Goal: Transaction & Acquisition: Purchase product/service

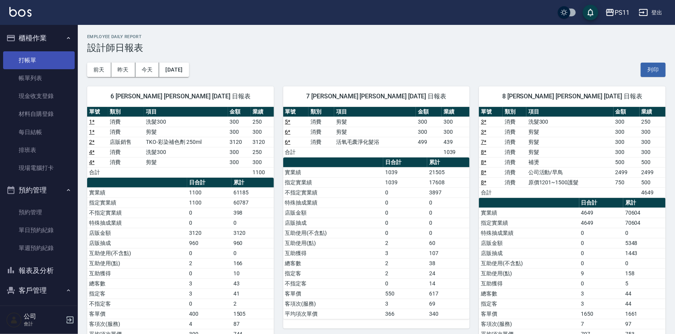
click at [54, 58] on link "打帳單" at bounding box center [39, 60] width 72 height 18
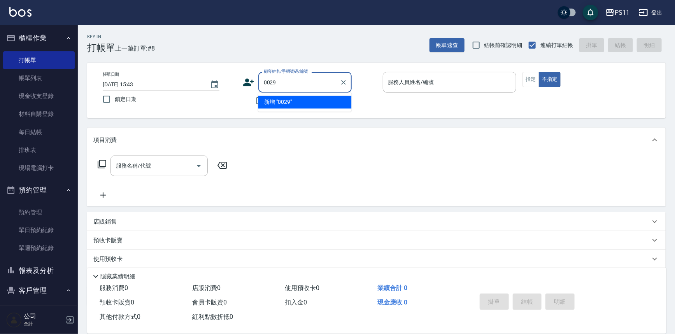
type input "0029"
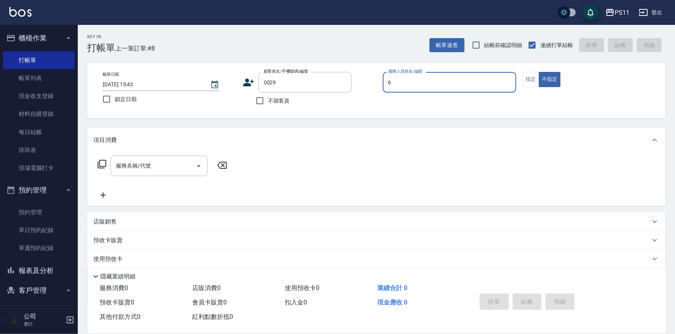
type input "[PERSON_NAME]6"
type button "false"
type input "[PERSON_NAME]/0913573849/0029"
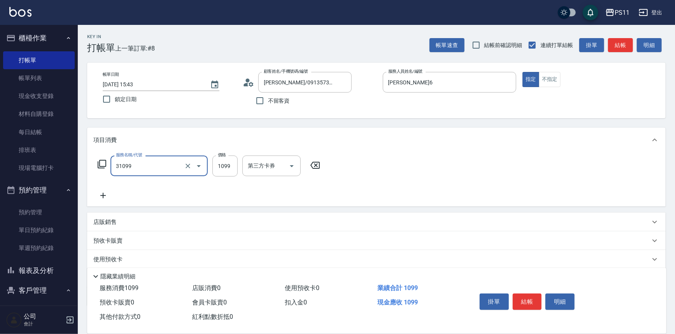
type input "公司活動/早鳥(31099)"
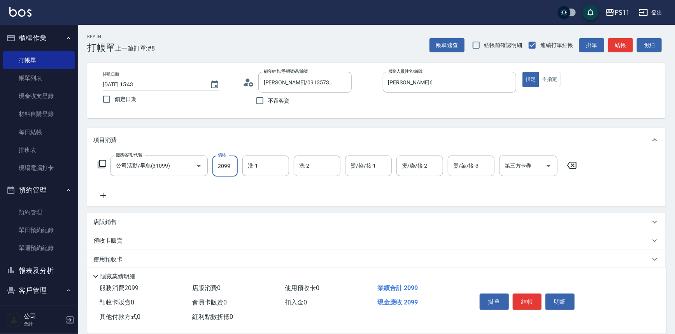
type input "2099"
type input "[PERSON_NAME]-31"
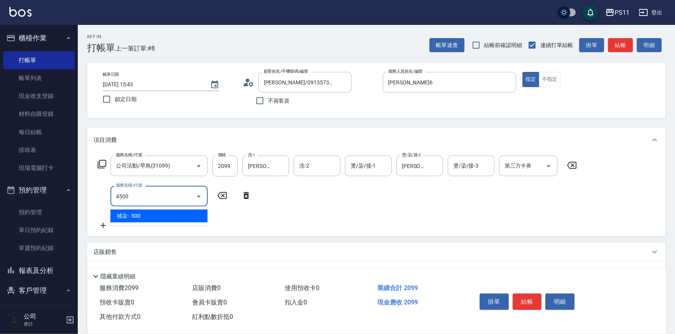
type input "補染(4500)"
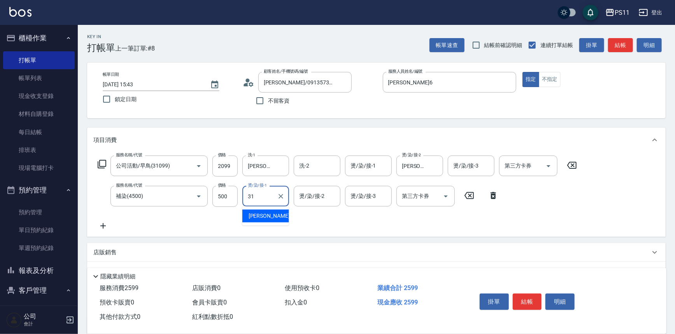
type input "[PERSON_NAME]-31"
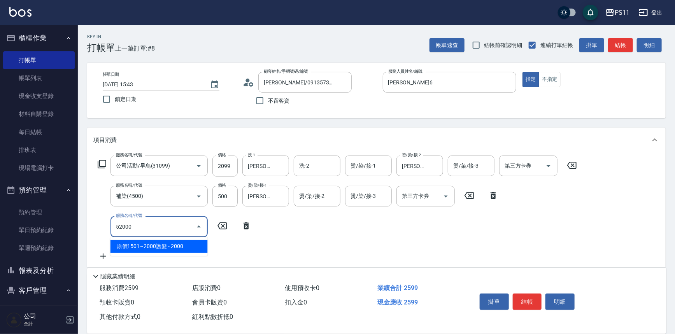
type input "原價1501~2000護髮(52000)"
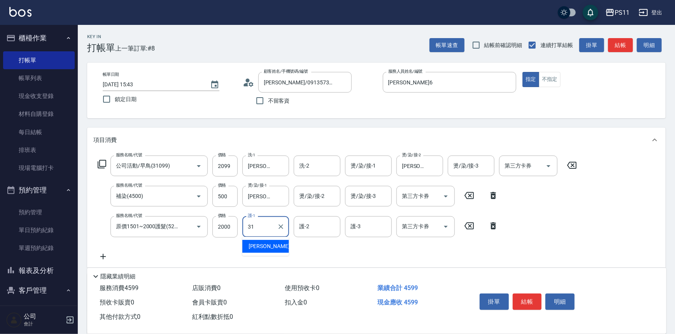
type input "[PERSON_NAME]-31"
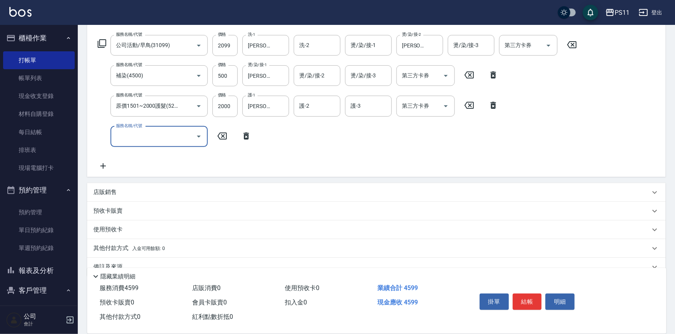
scroll to position [136, 0]
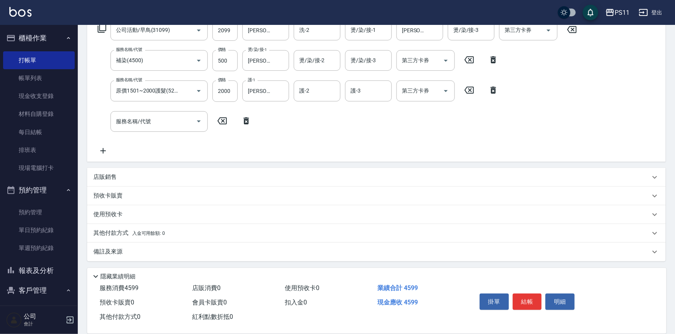
click at [115, 232] on p "其他付款方式 入金可用餘額: 0" at bounding box center [129, 233] width 72 height 9
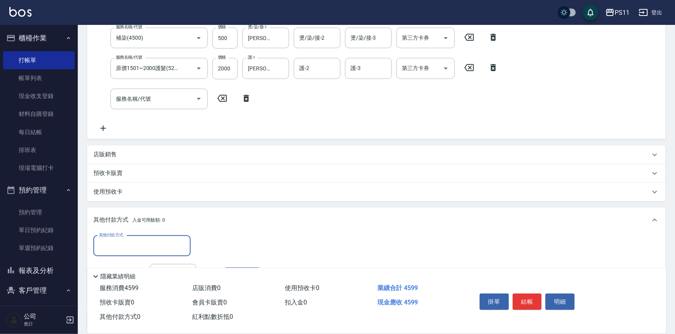
scroll to position [171, 0]
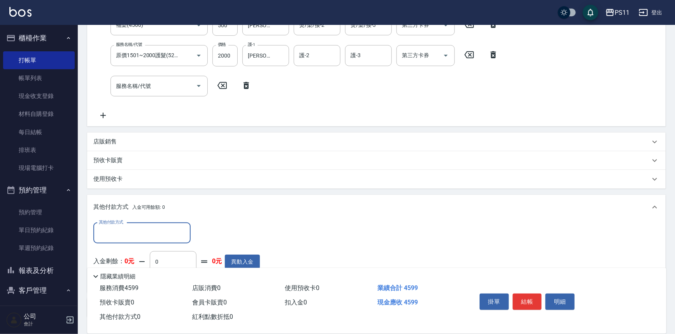
click at [121, 232] on input "其他付款方式" at bounding box center [142, 234] width 90 height 14
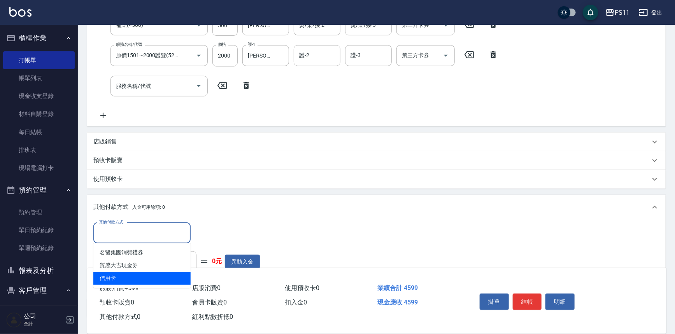
click at [141, 276] on span "信用卡" at bounding box center [141, 278] width 97 height 13
type input "信用卡"
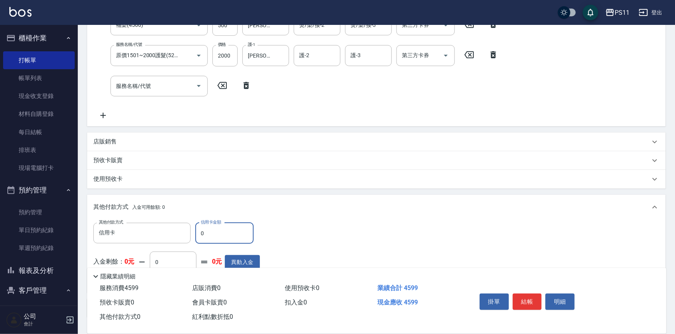
drag, startPoint x: 209, startPoint y: 231, endPoint x: 195, endPoint y: 234, distance: 13.9
click at [195, 234] on input "0" at bounding box center [224, 233] width 58 height 21
type input "4599"
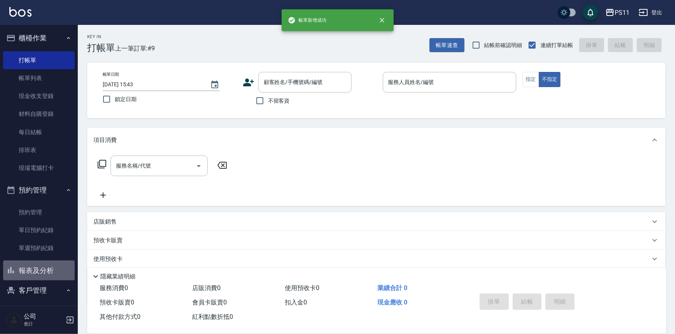
click at [54, 262] on button "報表及分析" at bounding box center [39, 271] width 72 height 20
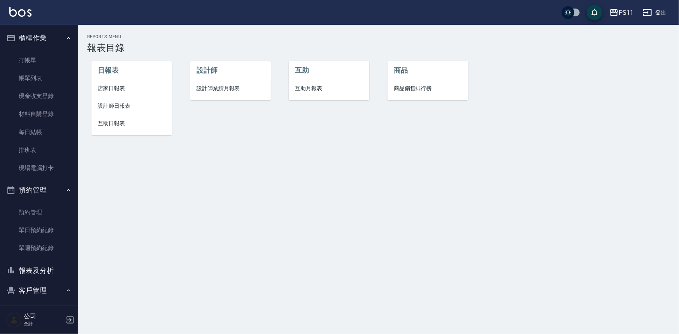
click at [127, 107] on span "設計師日報表" at bounding box center [132, 106] width 68 height 8
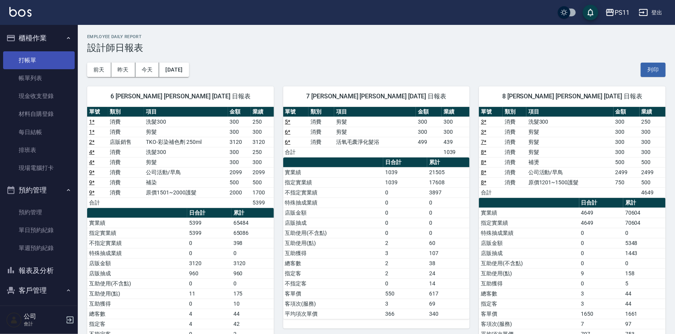
click at [51, 59] on link "打帳單" at bounding box center [39, 60] width 72 height 18
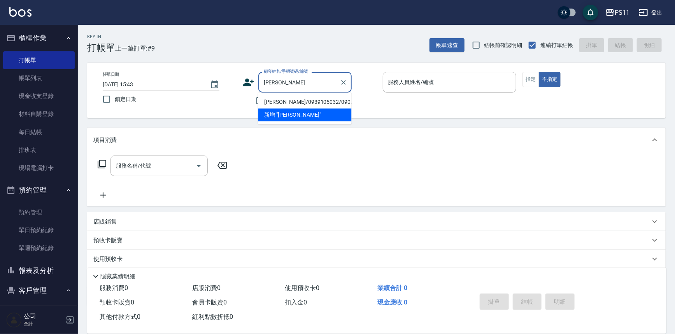
type input "吳"
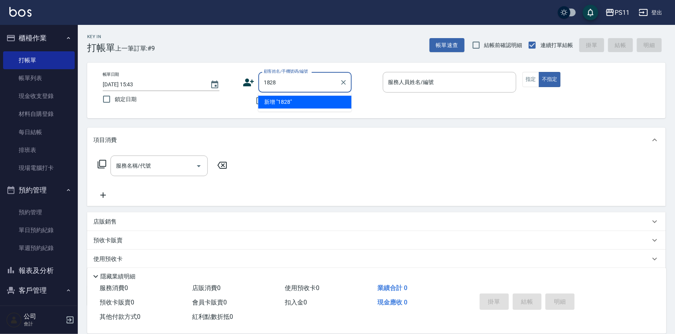
type input "1828"
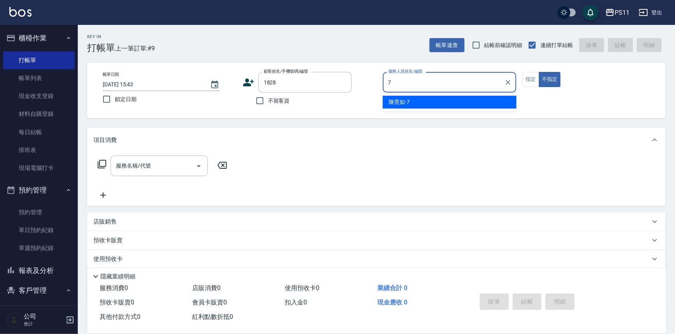
type input "[PERSON_NAME]-7"
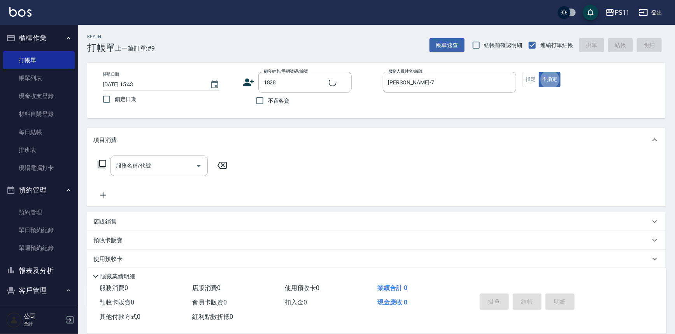
type button "false"
type input "[PERSON_NAME]/0910232283/1828"
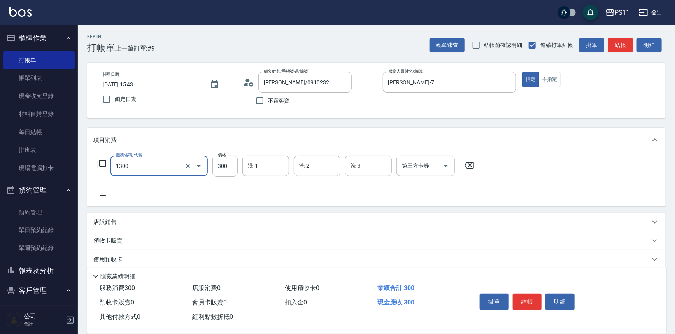
type input "洗髮300(1300)"
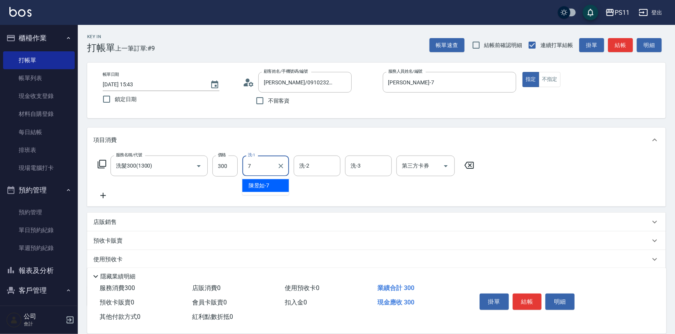
type input "[PERSON_NAME]-7"
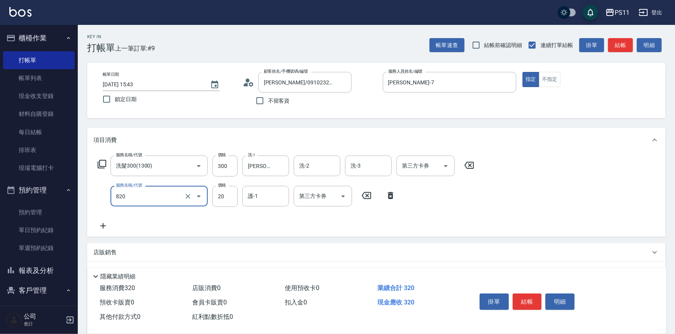
type input "潤絲(820)"
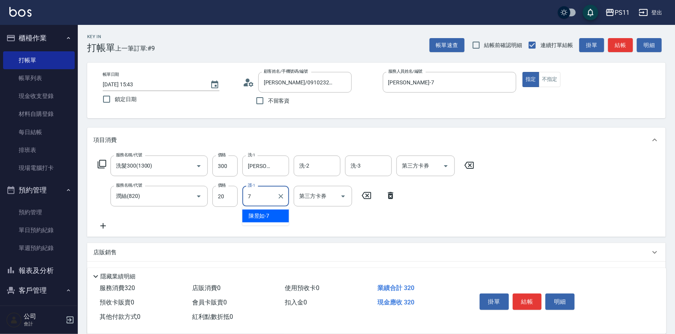
type input "[PERSON_NAME]-7"
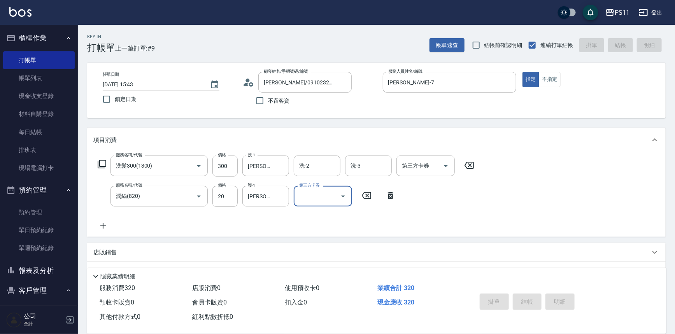
type input "[DATE] 15:47"
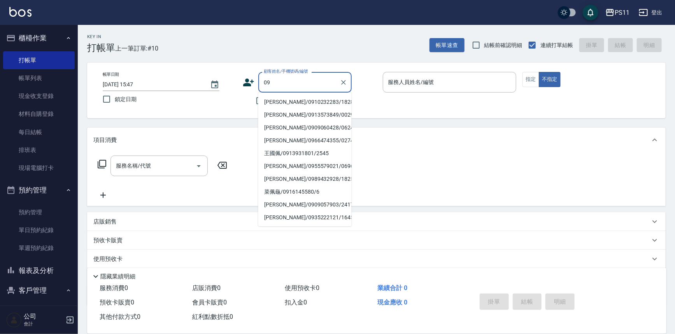
type input "0"
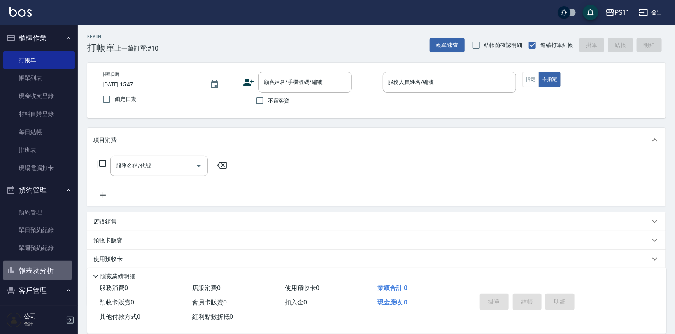
click at [22, 270] on button "報表及分析" at bounding box center [39, 271] width 72 height 20
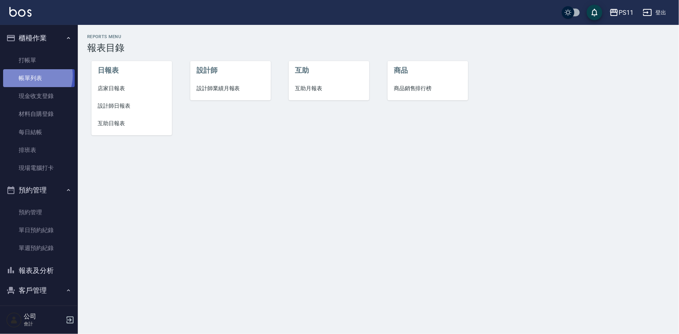
click at [32, 76] on link "帳單列表" at bounding box center [39, 78] width 72 height 18
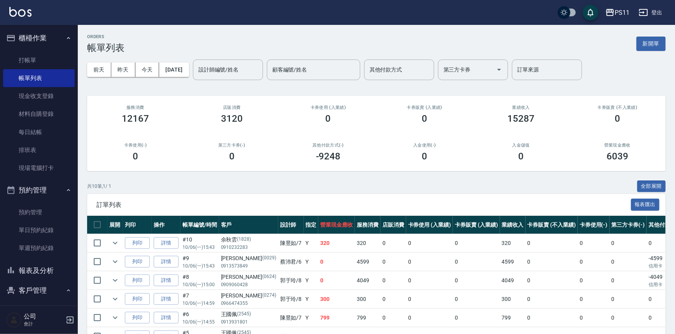
click at [51, 275] on button "報表及分析" at bounding box center [39, 271] width 72 height 20
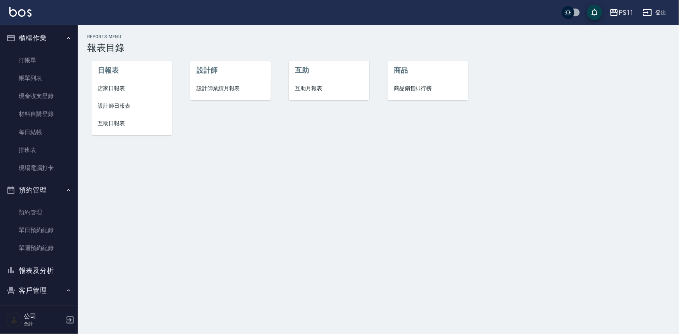
click at [125, 105] on span "設計師日報表" at bounding box center [132, 106] width 68 height 8
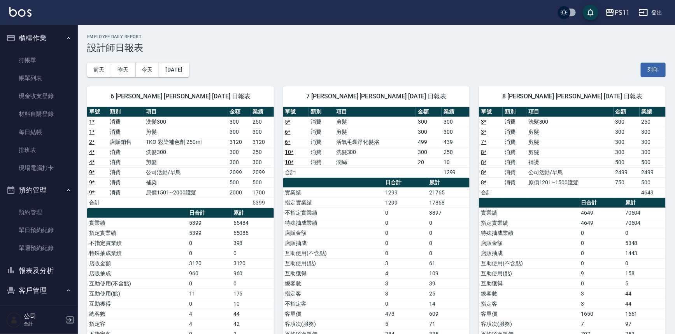
click at [555, 267] on td "互助使用(不含點)" at bounding box center [529, 263] width 100 height 10
click at [43, 55] on link "打帳單" at bounding box center [39, 60] width 72 height 18
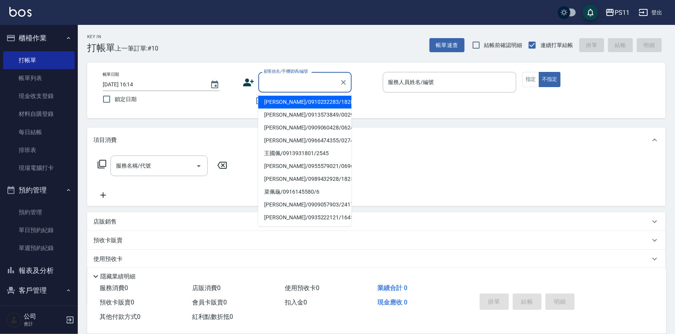
click at [280, 83] on input "顧客姓名/手機號碼/編號" at bounding box center [299, 83] width 75 height 14
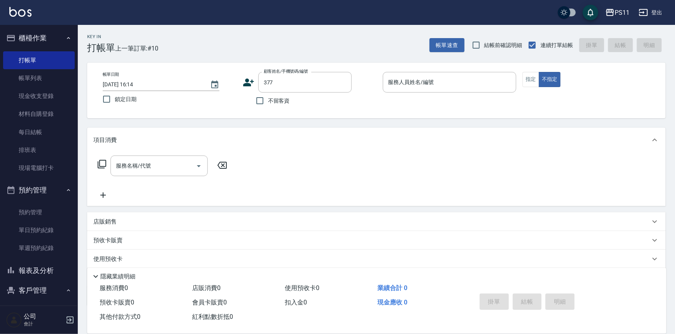
click at [314, 58] on div "Key In 打帳單 上一筆訂單:#10 帳單速查 結帳前確認明細 連續打單結帳 掛單 結帳 明細 帳單日期 [DATE] 16:14 鎖定日期 顧客姓名/手…" at bounding box center [376, 202] width 597 height 354
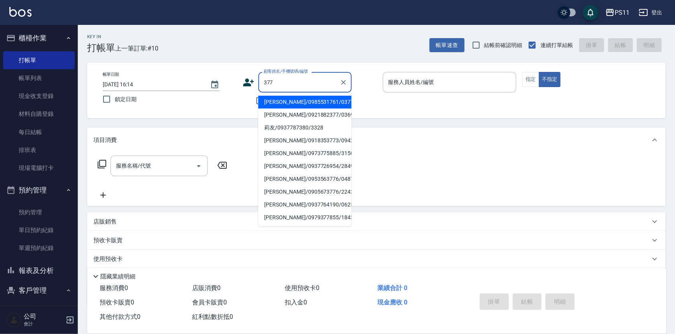
click at [309, 84] on input "377" at bounding box center [299, 83] width 75 height 14
drag, startPoint x: 309, startPoint y: 84, endPoint x: 98, endPoint y: 98, distance: 212.3
click at [98, 98] on div "帳單日期 [DATE] 16:14 鎖定日期 顧客姓名/手機號碼/編號 377 顧客姓名/手機號碼/編號 不留客資 服務人員姓名/編號 服務人員姓名/編號 指…" at bounding box center [377, 90] width 560 height 37
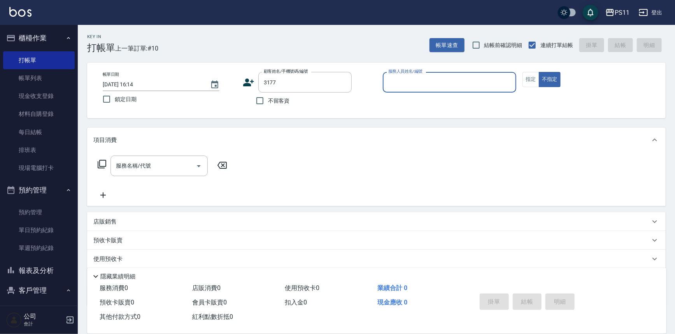
type input "[PERSON_NAME]/0916139589/3177"
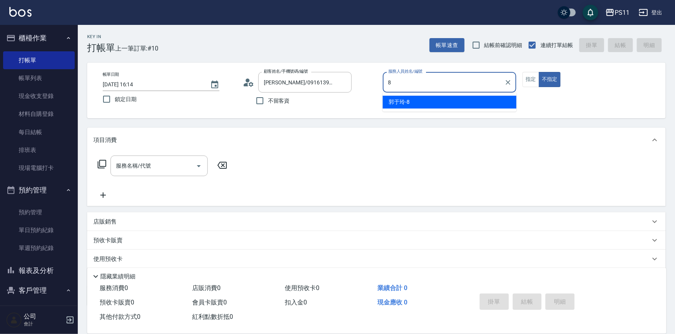
type input "[PERSON_NAME]-8"
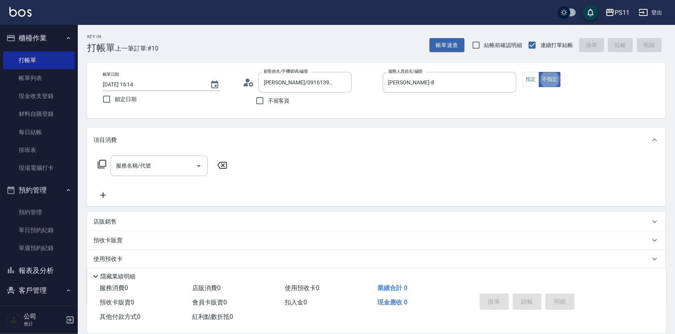
type button "false"
click at [529, 81] on button "指定" at bounding box center [531, 79] width 17 height 15
click at [101, 166] on icon at bounding box center [101, 164] width 9 height 9
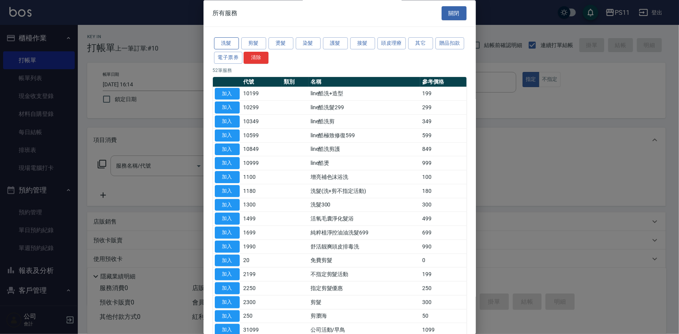
click at [229, 43] on button "洗髮" at bounding box center [226, 44] width 25 height 12
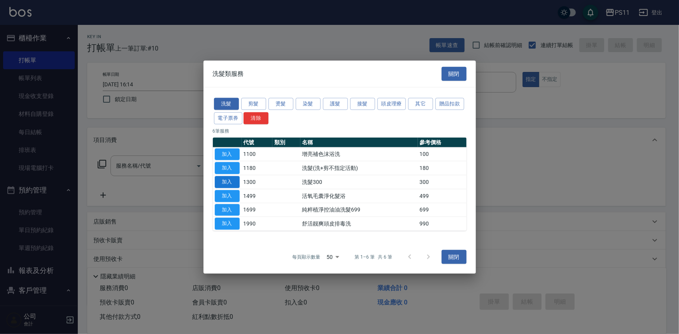
click at [220, 177] on button "加入" at bounding box center [227, 182] width 25 height 12
type input "洗髮300(1300)"
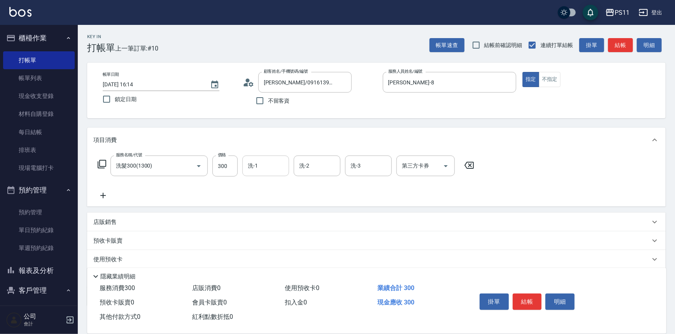
click at [277, 164] on input "洗-1" at bounding box center [266, 166] width 40 height 14
type input "[PERSON_NAME]-20"
click at [102, 193] on icon at bounding box center [102, 195] width 19 height 9
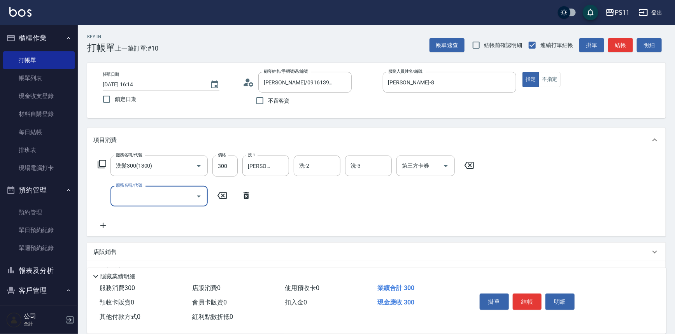
click at [134, 193] on input "服務名稱/代號" at bounding box center [153, 197] width 79 height 14
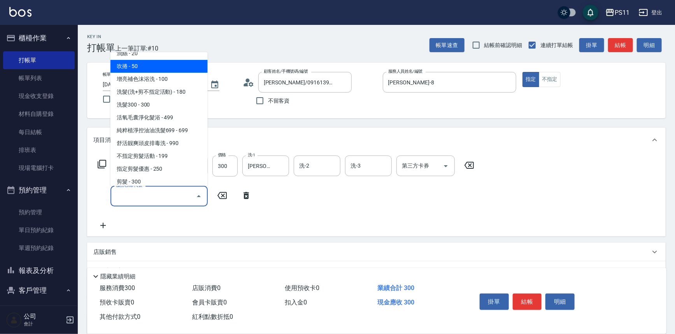
scroll to position [106, 0]
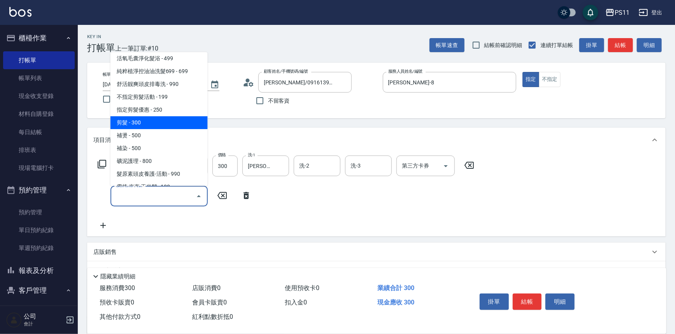
click at [158, 117] on span "剪髮 - 300" at bounding box center [159, 122] width 97 height 13
type input "剪髮(2300)"
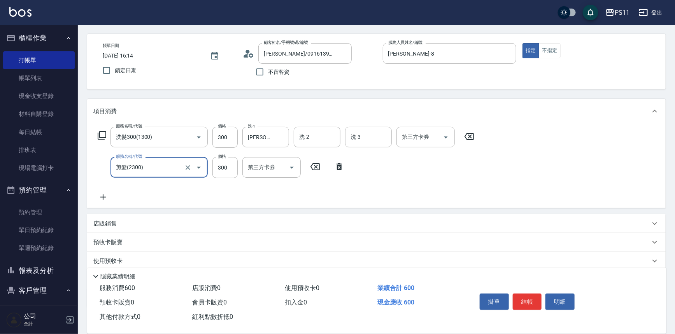
scroll to position [75, 0]
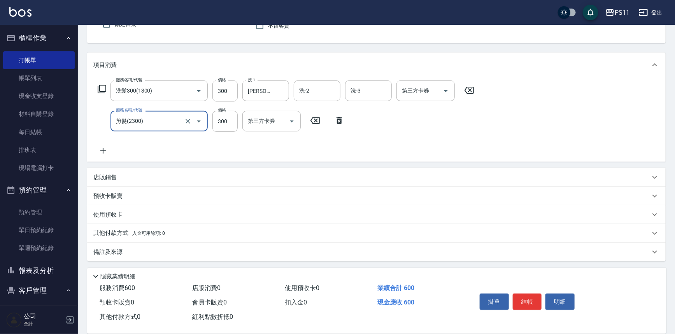
click at [109, 149] on icon at bounding box center [102, 150] width 19 height 9
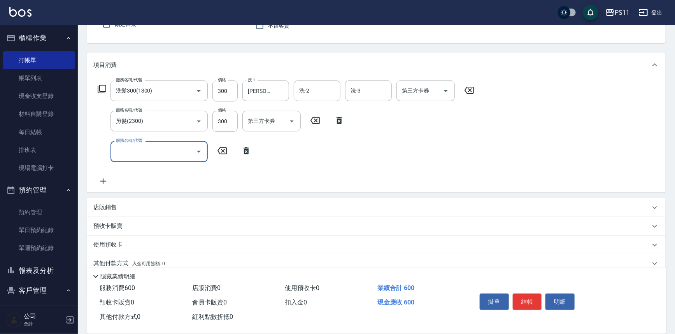
click at [161, 158] on input "服務名稱/代號" at bounding box center [153, 152] width 79 height 14
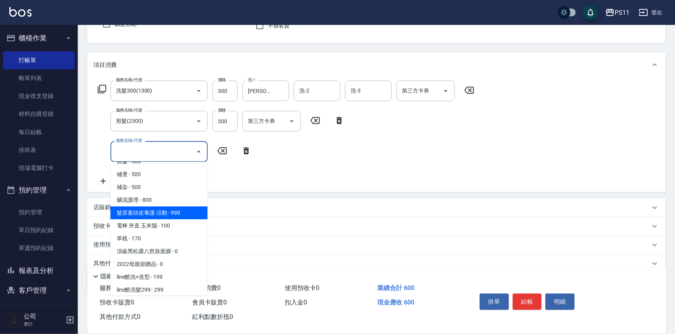
scroll to position [141, 0]
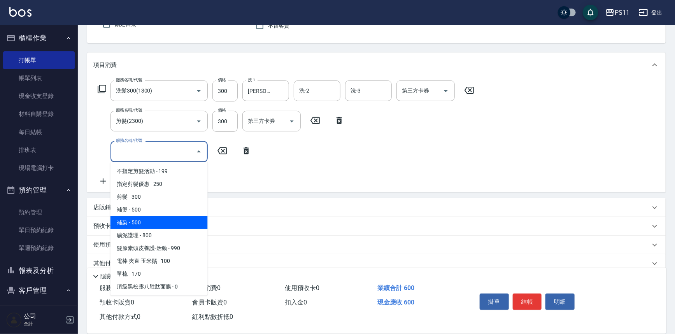
click at [160, 220] on span "補染 - 500" at bounding box center [159, 222] width 97 height 13
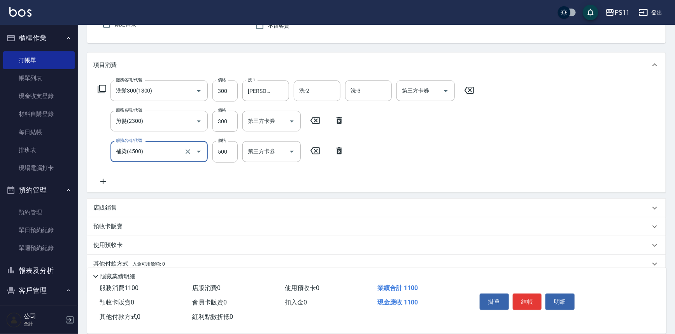
type input "補染(4500)"
click at [267, 157] on input "燙/染/接-1" at bounding box center [266, 152] width 40 height 14
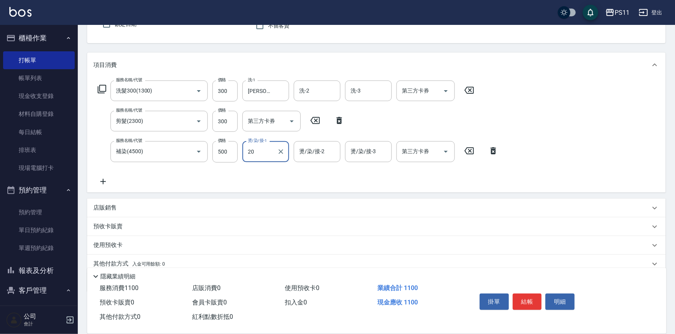
type input "[PERSON_NAME]-20"
click at [109, 179] on icon at bounding box center [102, 181] width 19 height 9
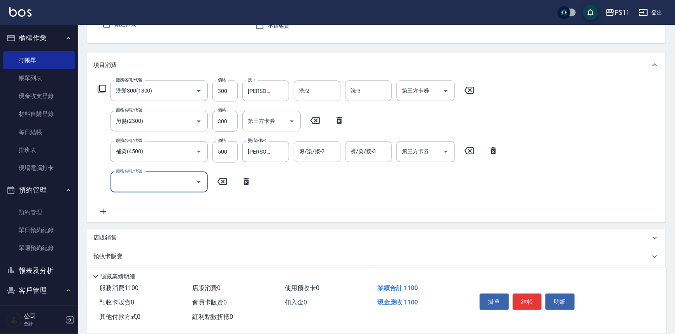
click at [140, 179] on input "服務名稱/代號" at bounding box center [153, 183] width 79 height 14
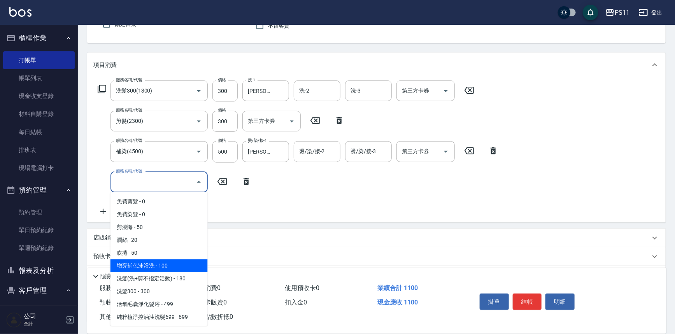
click at [175, 269] on span "增亮補色沫浴洗 - 100" at bounding box center [159, 266] width 97 height 13
type input "增亮補色沫浴洗(1100)"
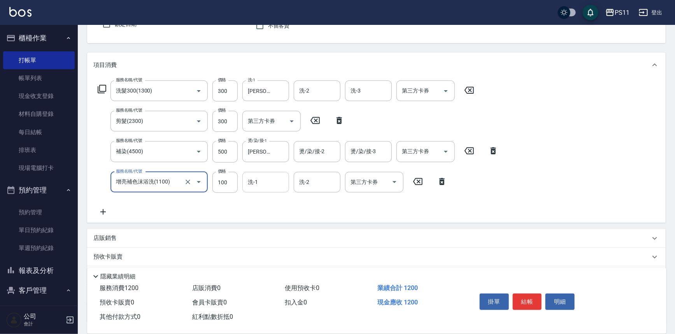
click at [259, 177] on input "洗-1" at bounding box center [266, 183] width 40 height 14
type input "[PERSON_NAME]-20"
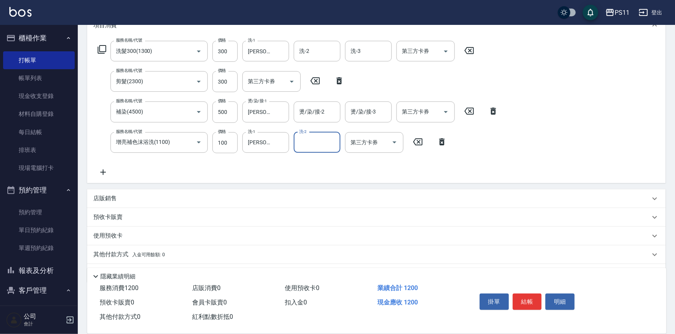
scroll to position [136, 0]
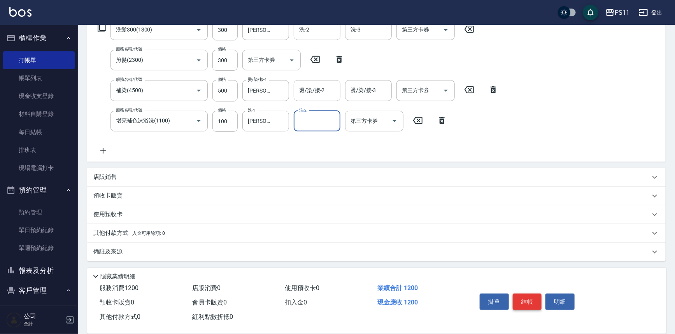
click at [523, 302] on button "結帳" at bounding box center [527, 302] width 29 height 16
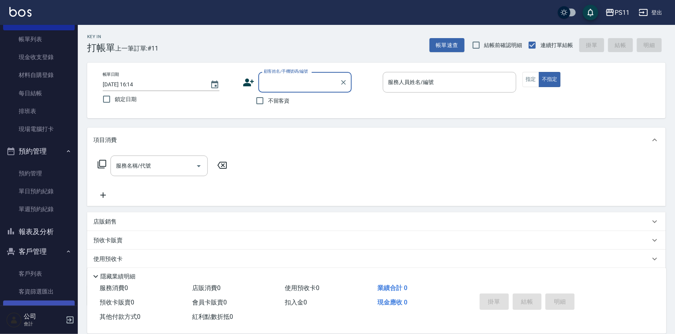
scroll to position [84, 0]
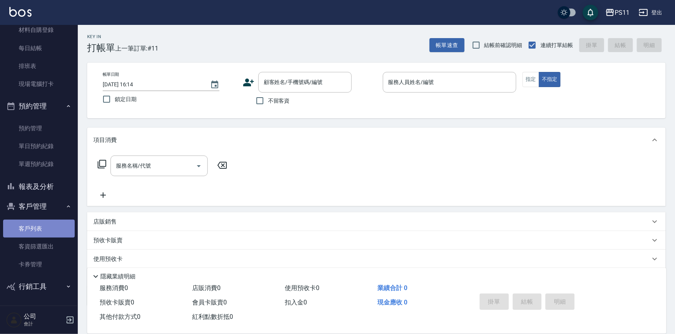
click at [52, 230] on link "客戶列表" at bounding box center [39, 229] width 72 height 18
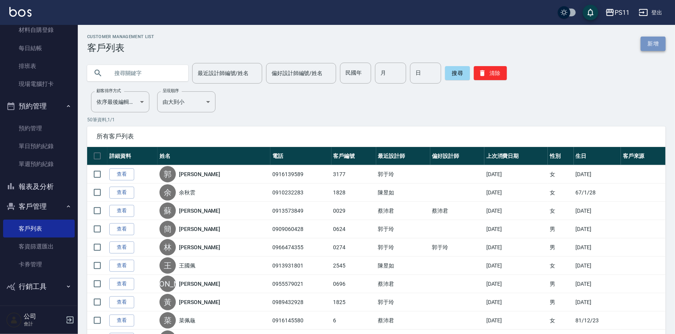
click at [653, 46] on link "新增" at bounding box center [653, 44] width 25 height 14
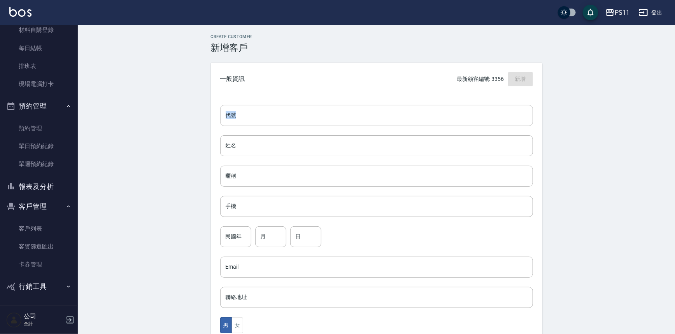
click at [309, 105] on div "代號 代號 姓名 姓名 暱稱 暱稱 手機 手機 民國年 民國年 月 月 日 日 Email Email 聯絡地址 聯絡地址 男 女 LINE ID LINE …" at bounding box center [377, 285] width 332 height 378
click at [310, 113] on input "代號" at bounding box center [376, 115] width 313 height 21
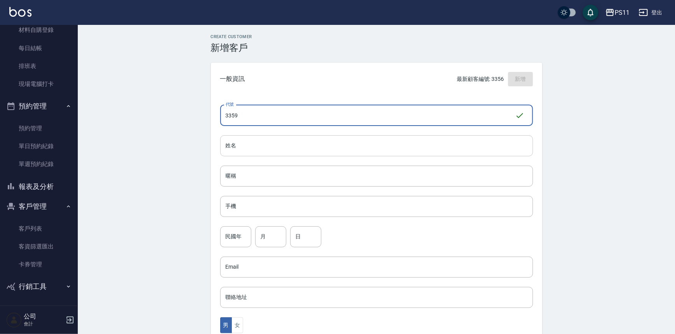
type input "3359"
click at [354, 149] on input "姓名" at bounding box center [376, 145] width 313 height 21
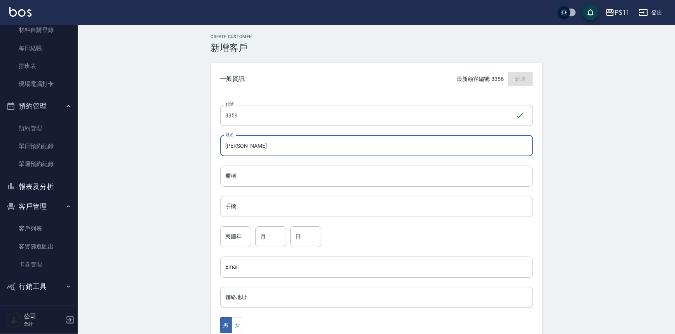
type input "[PERSON_NAME]"
click at [316, 210] on input "手機" at bounding box center [376, 206] width 313 height 21
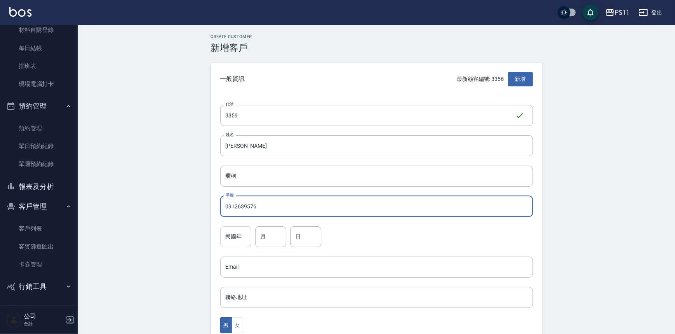
type input "0912639576"
drag, startPoint x: 228, startPoint y: 242, endPoint x: 228, endPoint y: 233, distance: 9.0
click at [228, 242] on input "民國年" at bounding box center [235, 237] width 31 height 21
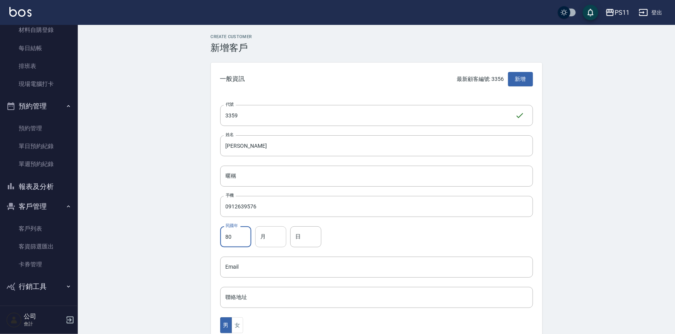
type input "80"
drag, startPoint x: 273, startPoint y: 237, endPoint x: 278, endPoint y: 209, distance: 28.5
click at [273, 237] on input "月" at bounding box center [270, 237] width 31 height 21
type input "10"
click at [303, 239] on input "日" at bounding box center [305, 237] width 31 height 21
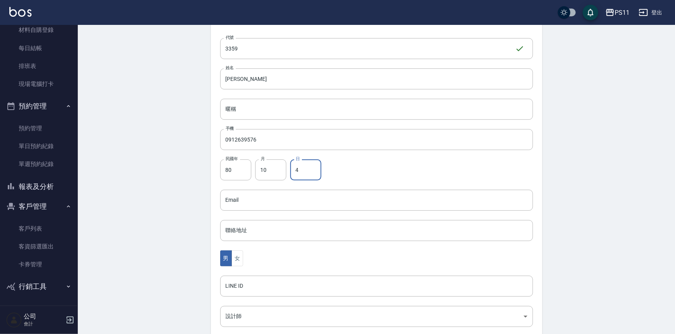
scroll to position [106, 0]
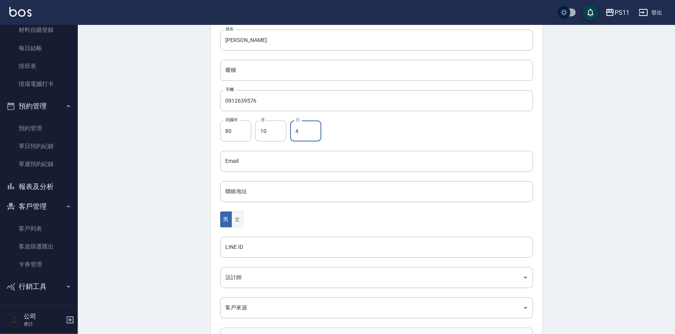
type input "4"
click at [234, 223] on button "女" at bounding box center [238, 220] width 12 height 16
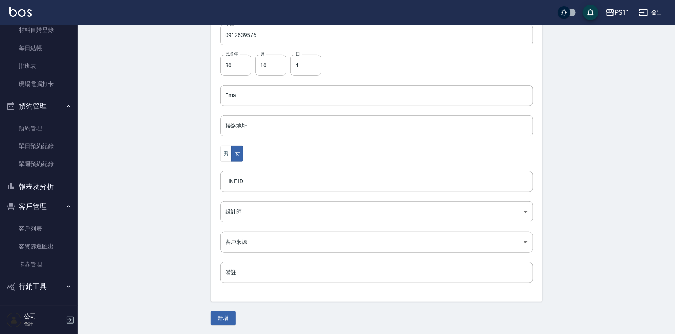
drag, startPoint x: 144, startPoint y: 167, endPoint x: 193, endPoint y: 292, distance: 134.7
click at [213, 323] on button "新增" at bounding box center [223, 318] width 25 height 14
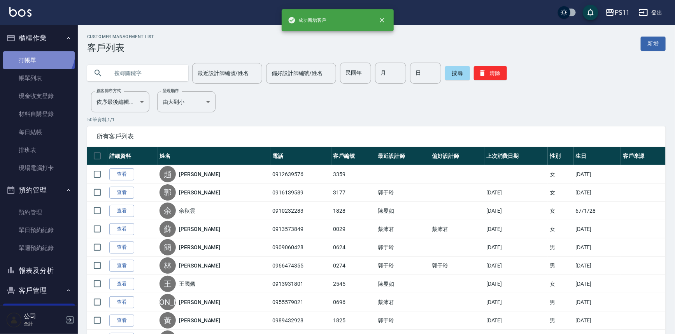
click at [35, 51] on link "打帳單" at bounding box center [39, 60] width 72 height 18
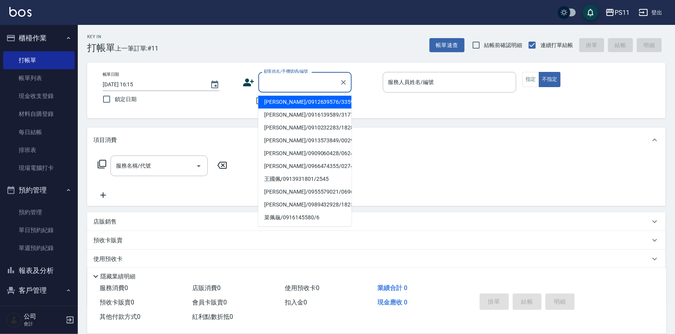
click at [293, 79] on input "顧客姓名/手機號碼/編號" at bounding box center [299, 83] width 75 height 14
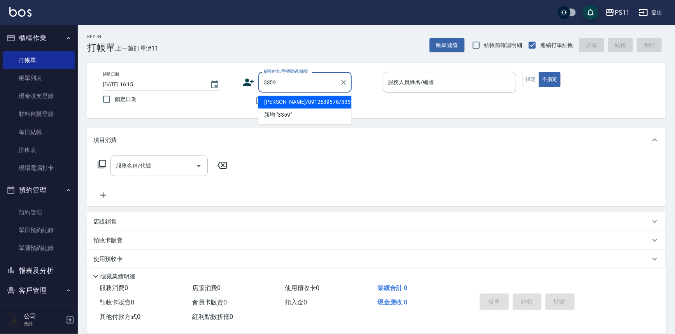
type input "[PERSON_NAME]/0912639576/3359"
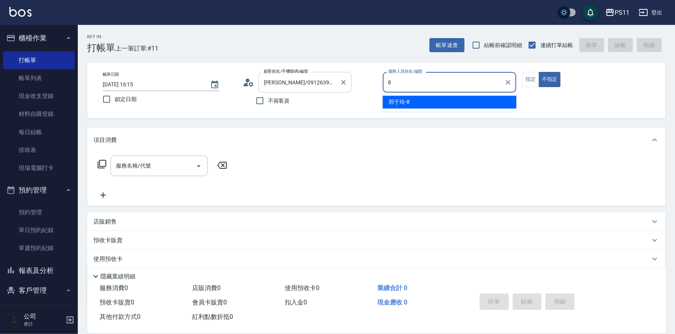
type input "[PERSON_NAME]-8"
type button "false"
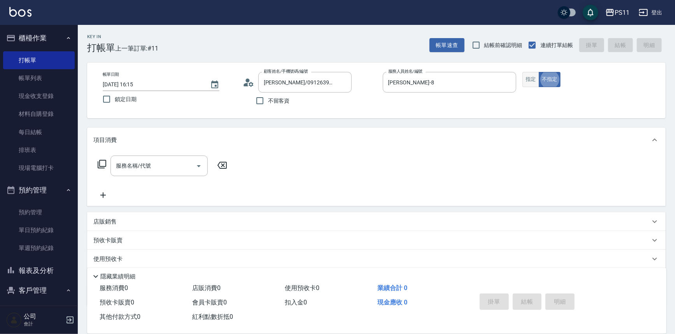
click at [534, 81] on button "指定" at bounding box center [531, 79] width 17 height 15
click at [104, 166] on icon at bounding box center [101, 164] width 9 height 9
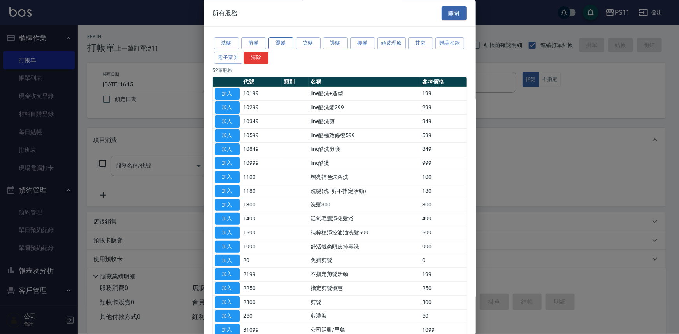
click at [280, 43] on button "燙髮" at bounding box center [281, 44] width 25 height 12
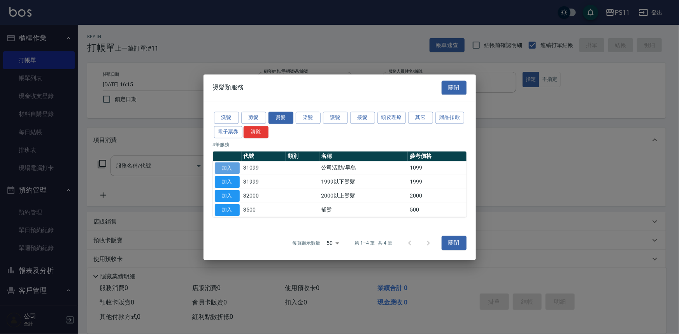
click at [228, 167] on button "加入" at bounding box center [227, 168] width 25 height 12
type input "公司活動/早鳥(31099)"
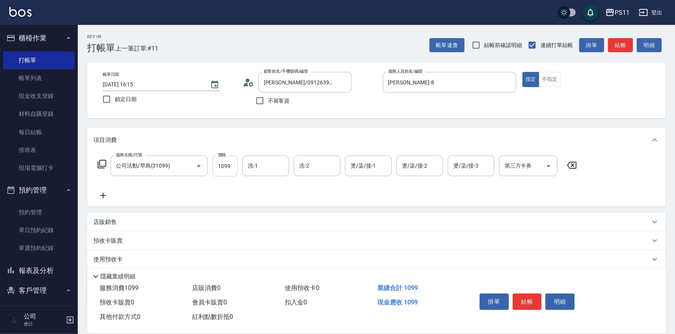
click at [226, 167] on input "1099" at bounding box center [225, 166] width 25 height 21
type input "1999"
type input "[PERSON_NAME]-20"
click at [106, 193] on icon at bounding box center [102, 195] width 19 height 9
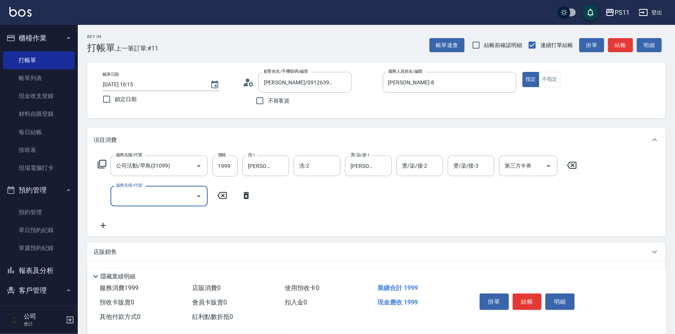
click at [137, 196] on input "服務名稱/代號" at bounding box center [153, 197] width 79 height 14
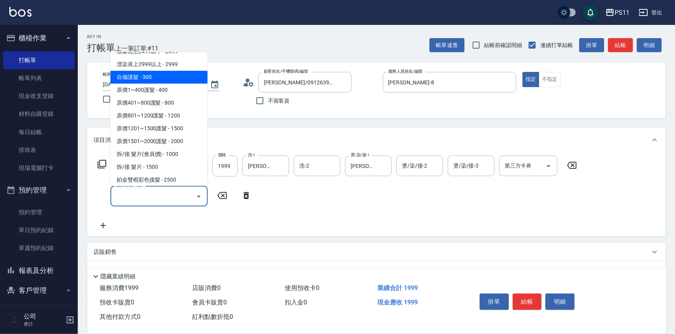
scroll to position [389, 0]
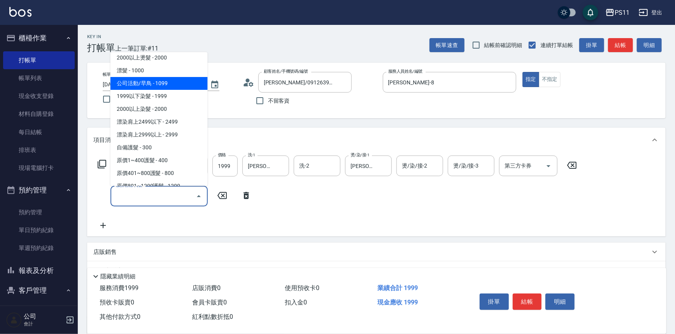
click at [171, 79] on span "公司活動/早鳥 - 1099" at bounding box center [159, 83] width 97 height 13
type input "公司活動/早鳥(41099)"
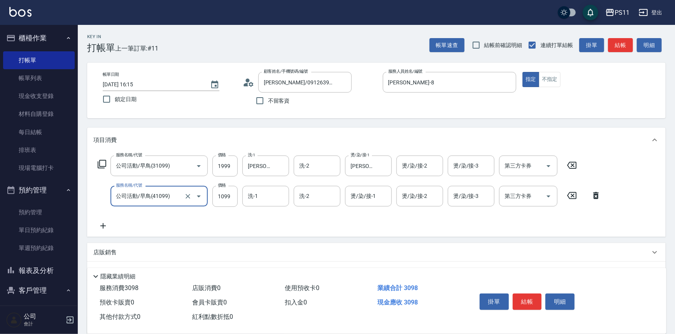
click at [106, 221] on div "服務名稱/代號 公司活動/早鳥(31099) 服務名稱/代號 價格 1999 價格 洗-1 [PERSON_NAME]-20 洗-1 洗-2 洗-2 燙/染/…" at bounding box center [349, 193] width 513 height 75
click at [105, 226] on icon at bounding box center [102, 225] width 19 height 9
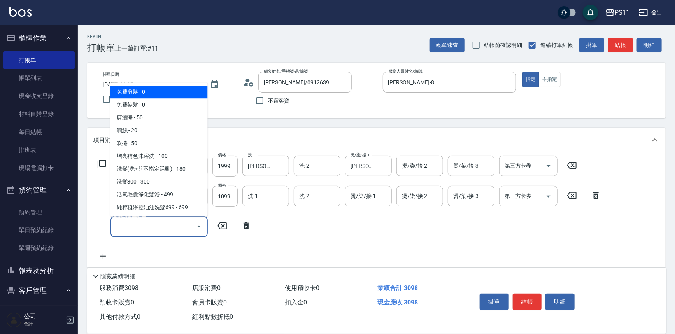
click at [135, 226] on input "服務名稱/代號" at bounding box center [153, 227] width 79 height 14
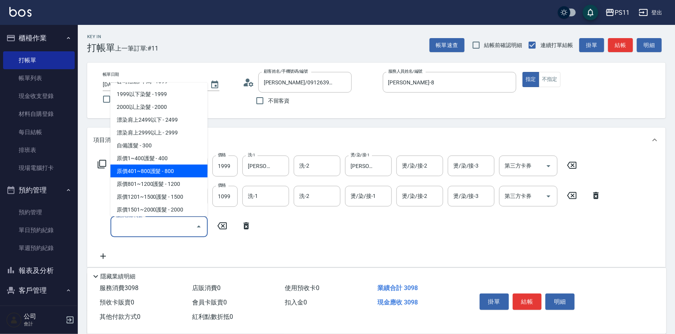
scroll to position [424, 0]
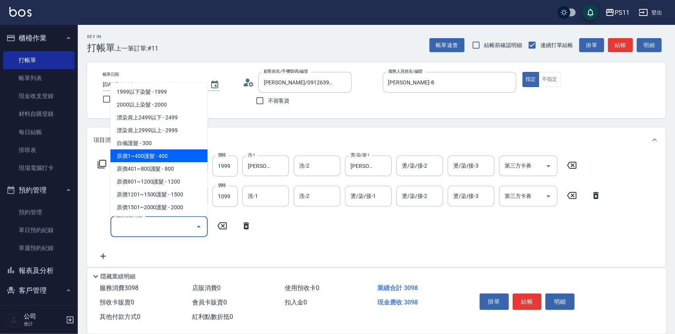
click at [178, 160] on span "原價1~400護髮 - 400" at bounding box center [159, 156] width 97 height 13
type input "原價1~400護髮(50400)"
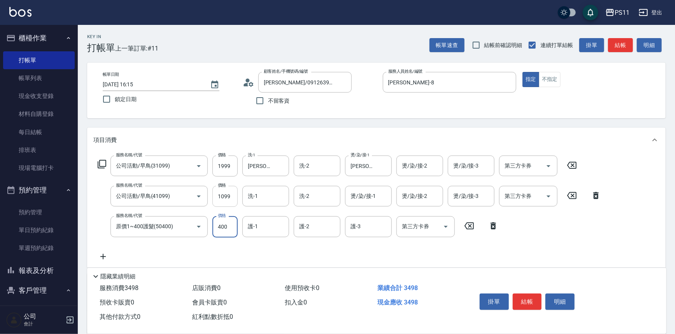
click at [226, 191] on input "1099" at bounding box center [225, 196] width 25 height 21
click at [263, 191] on input "洗-1" at bounding box center [266, 197] width 40 height 14
type input "[PERSON_NAME]-31"
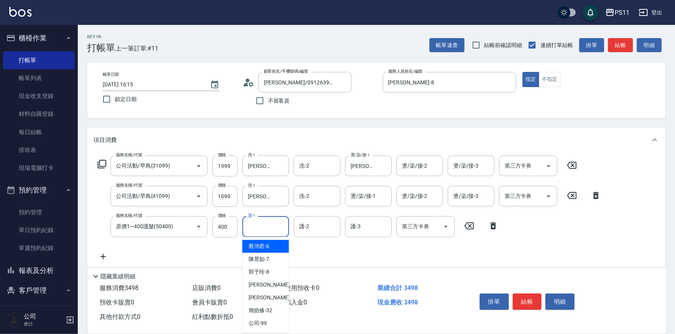
click at [263, 228] on input "護-1" at bounding box center [266, 227] width 40 height 14
type input "[PERSON_NAME]-31"
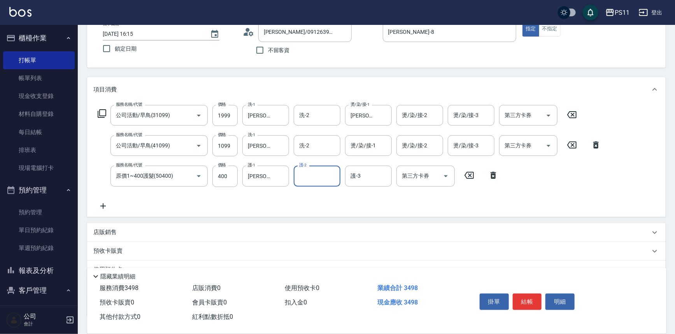
scroll to position [105, 0]
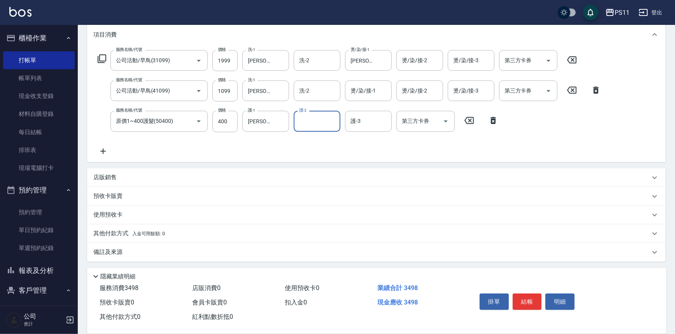
click at [118, 232] on p "其他付款方式 入金可用餘額: 0" at bounding box center [129, 234] width 72 height 9
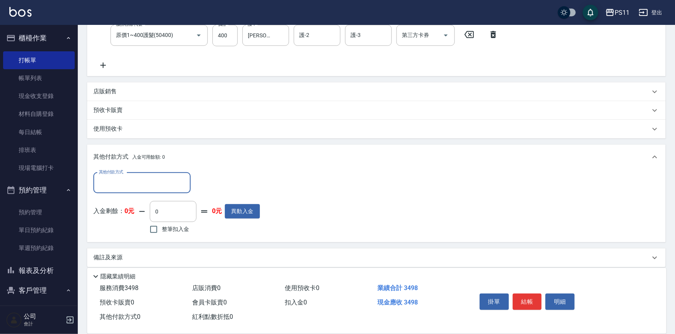
scroll to position [193, 0]
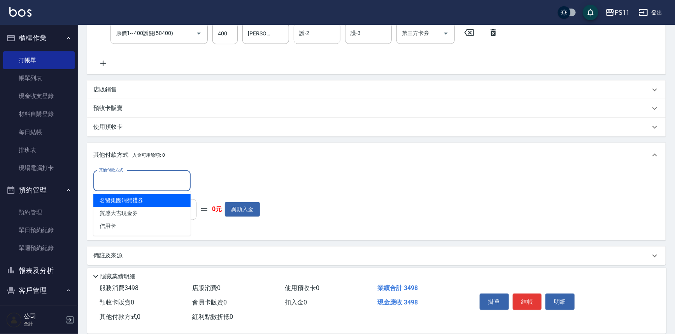
click at [127, 187] on input "其他付款方式" at bounding box center [142, 181] width 90 height 14
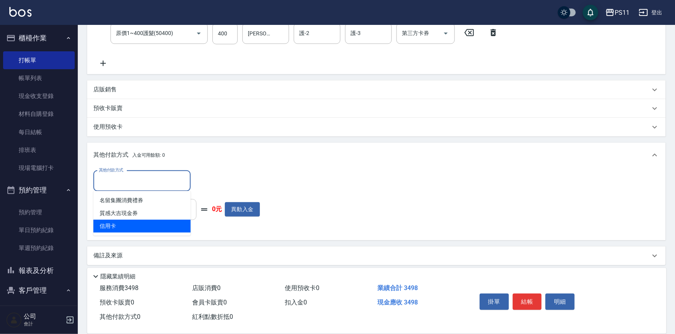
click at [135, 226] on span "信用卡" at bounding box center [141, 226] width 97 height 13
type input "信用卡"
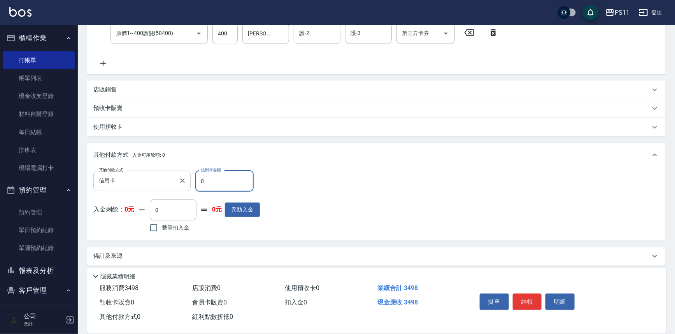
click at [97, 182] on div "其他付款方式 信用卡 其他付款方式 信用卡金額 0 信用卡金額" at bounding box center [176, 181] width 167 height 21
type input "3498"
click at [518, 295] on button "結帳" at bounding box center [527, 302] width 29 height 16
type input "[DATE] 16:16"
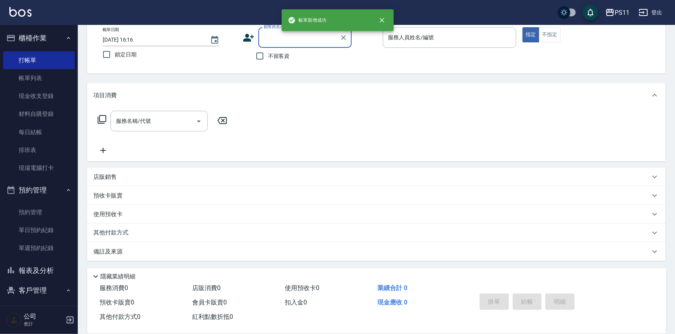
scroll to position [0, 0]
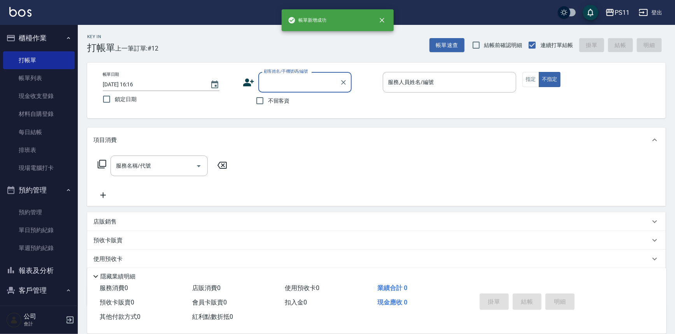
click at [49, 268] on button "報表及分析" at bounding box center [39, 271] width 72 height 20
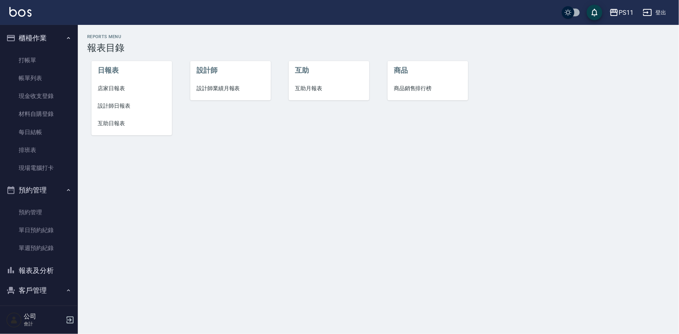
click at [111, 105] on span "設計師日報表" at bounding box center [132, 106] width 68 height 8
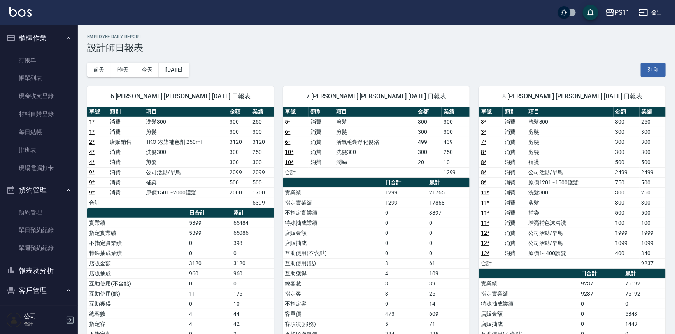
click at [402, 272] on td "4" at bounding box center [405, 274] width 44 height 10
click at [48, 271] on button "報表及分析" at bounding box center [39, 271] width 72 height 20
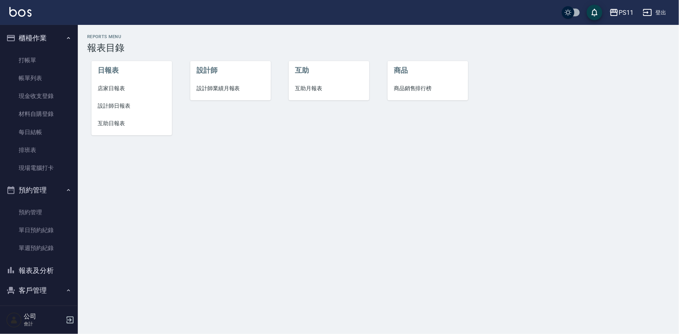
click at [124, 123] on span "互助日報表" at bounding box center [132, 123] width 68 height 8
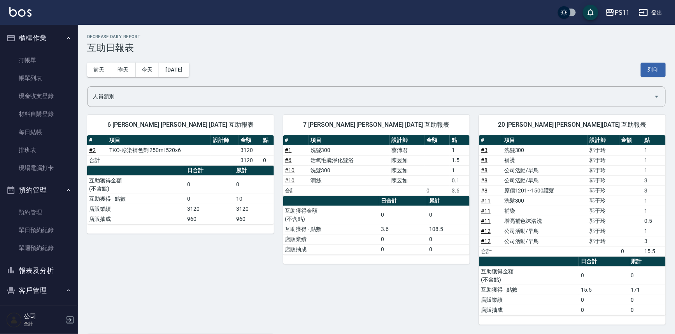
click at [414, 235] on td "0" at bounding box center [403, 239] width 48 height 10
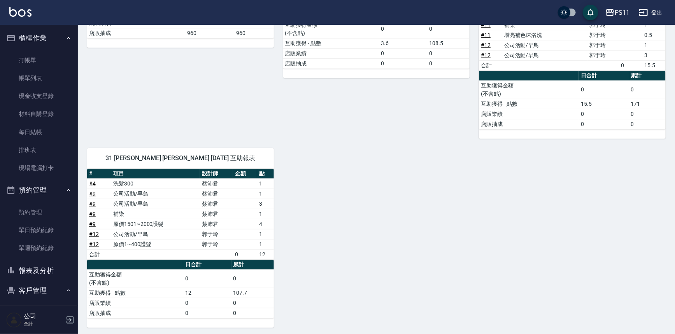
scroll to position [187, 0]
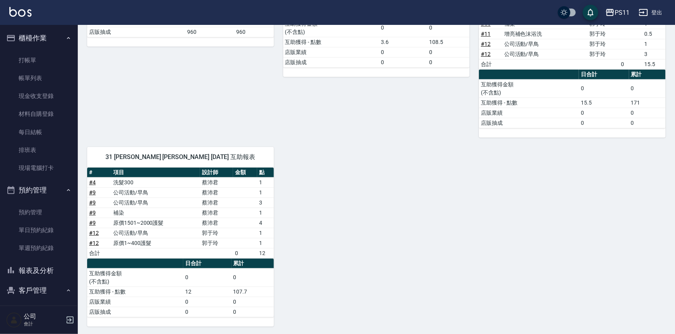
click at [421, 294] on div "6 [PERSON_NAME] [PERSON_NAME] [DATE] 互助報表 # 項目 設計師 金額 點 # 2 TKO-彩染補色劑 250ml 520…" at bounding box center [372, 122] width 588 height 409
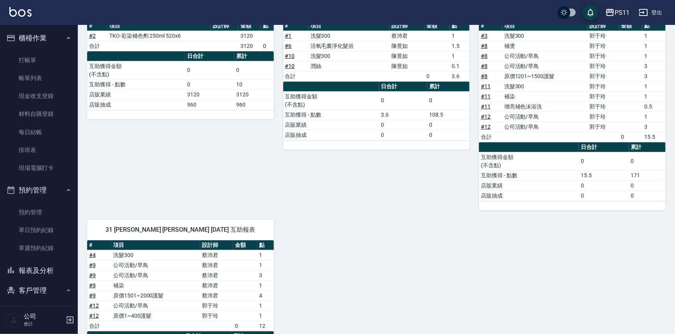
scroll to position [81, 0]
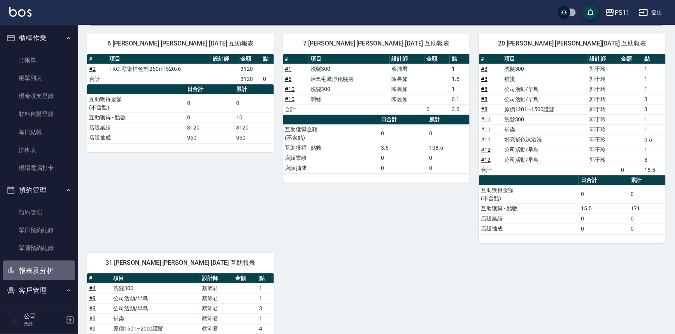
drag, startPoint x: 52, startPoint y: 271, endPoint x: 53, endPoint y: 258, distance: 13.3
click at [51, 270] on button "報表及分析" at bounding box center [39, 271] width 72 height 20
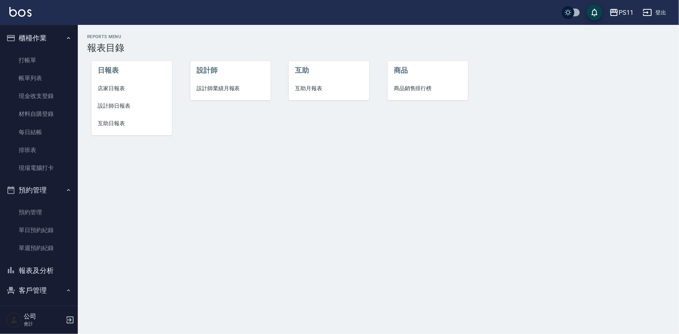
click at [132, 108] on span "設計師日報表" at bounding box center [132, 106] width 68 height 8
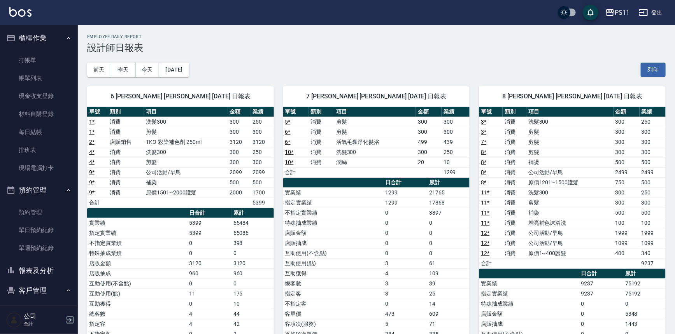
click at [493, 160] on td "8 *" at bounding box center [491, 162] width 24 height 10
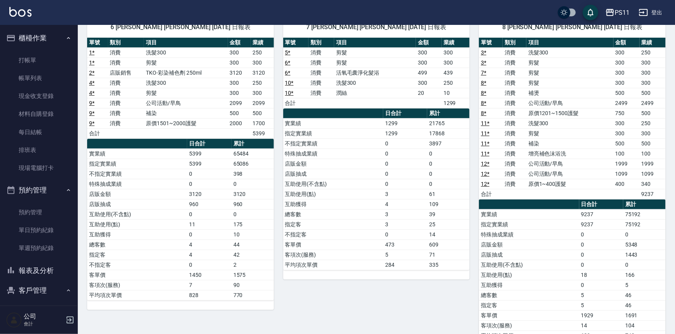
scroll to position [58, 0]
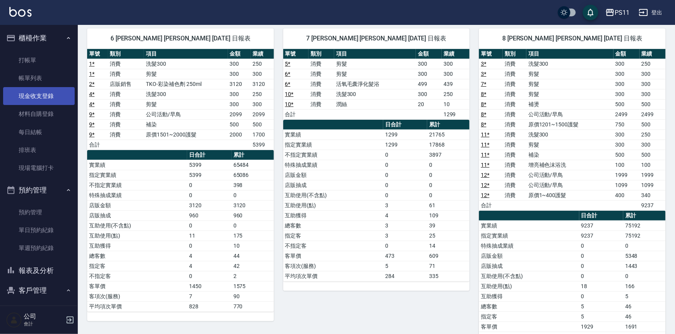
click at [49, 94] on link "現金收支登錄" at bounding box center [39, 96] width 72 height 18
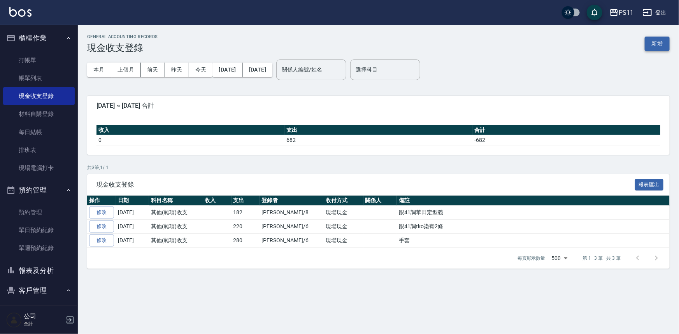
click at [650, 46] on button "新增" at bounding box center [657, 44] width 25 height 14
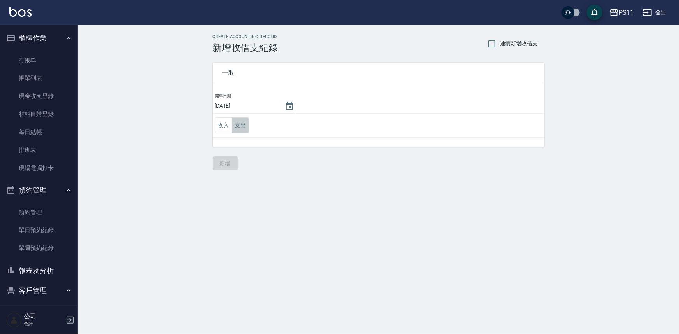
click at [243, 121] on button "支出" at bounding box center [241, 126] width 18 height 16
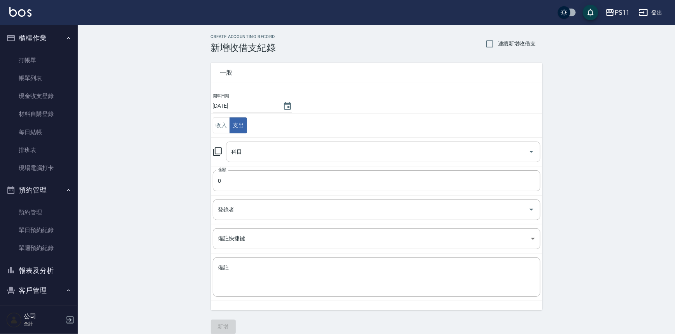
click at [325, 151] on input "科目" at bounding box center [378, 152] width 296 height 14
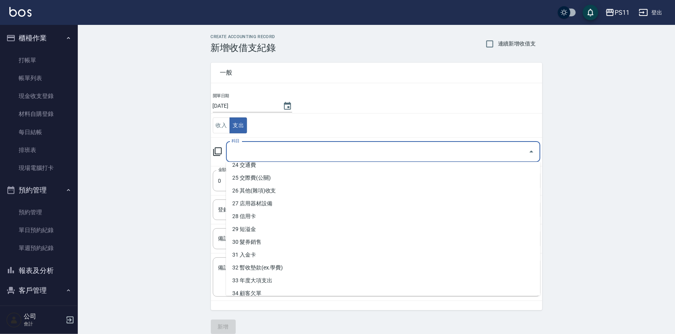
scroll to position [318, 0]
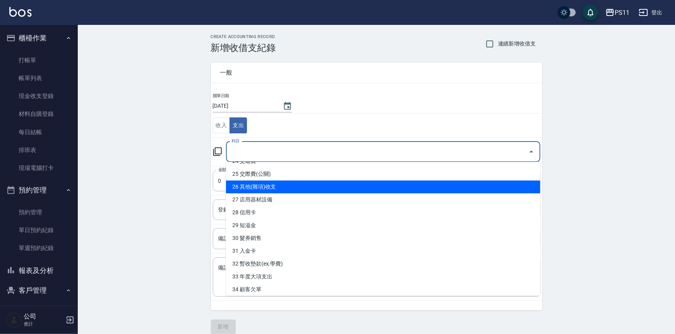
click at [304, 184] on li "26 其他(雜項)收支" at bounding box center [383, 187] width 314 height 13
type input "26 其他(雜項)收支"
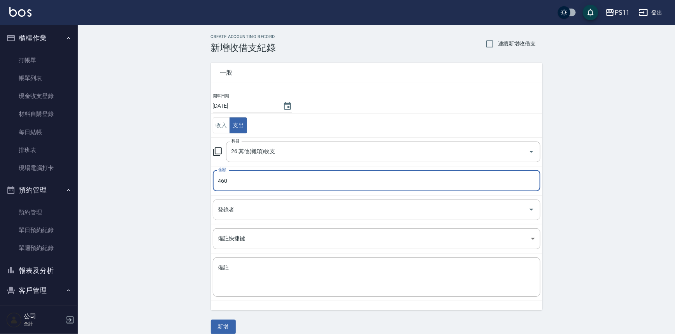
type input "460"
click at [340, 207] on input "登錄者" at bounding box center [370, 210] width 309 height 14
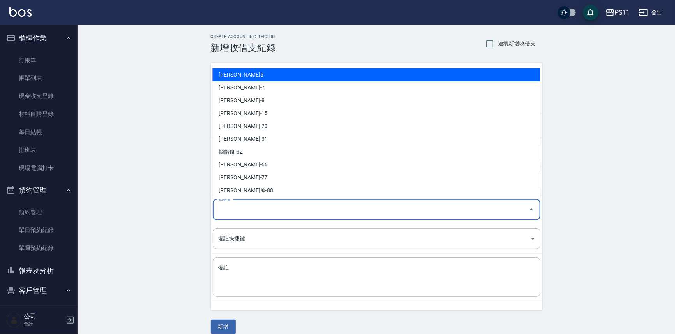
click at [283, 77] on li "[PERSON_NAME]6" at bounding box center [377, 75] width 328 height 13
type input "[PERSON_NAME]6"
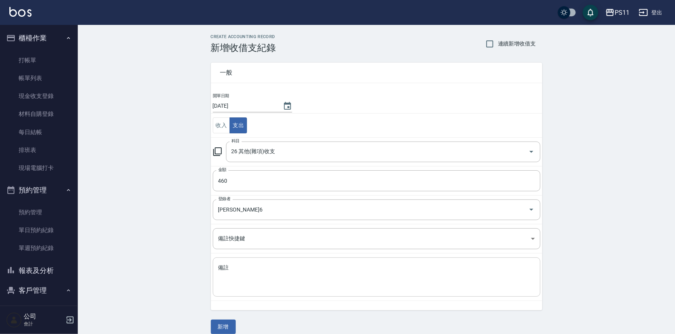
click at [264, 262] on div "x 備註" at bounding box center [377, 277] width 328 height 39
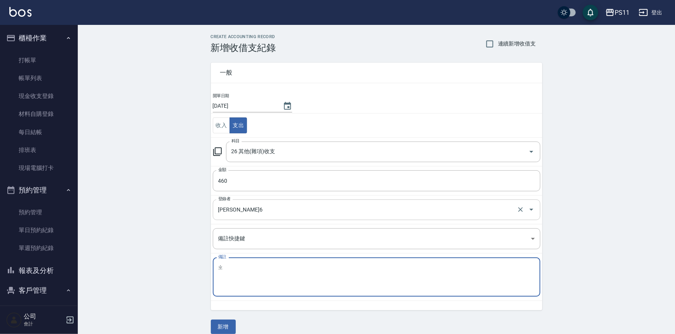
type textarea "只"
type textarea "大紙杯8"
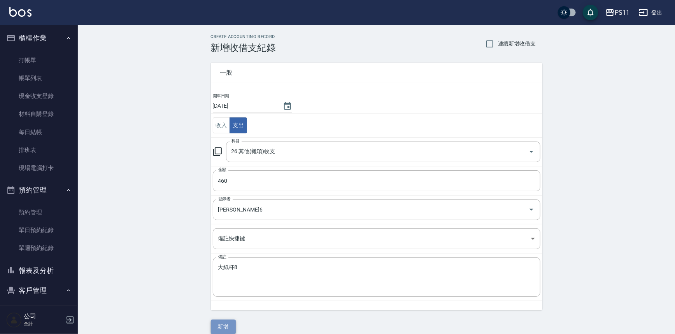
click at [233, 324] on button "新增" at bounding box center [223, 327] width 25 height 14
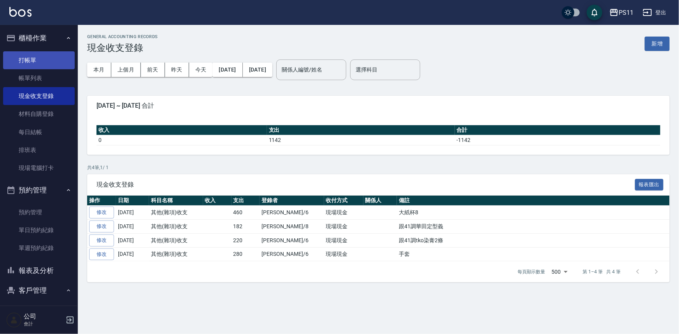
click at [58, 61] on link "打帳單" at bounding box center [39, 60] width 72 height 18
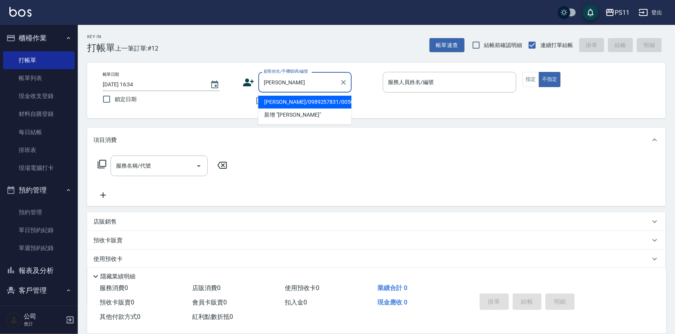
drag, startPoint x: 315, startPoint y: 94, endPoint x: 308, endPoint y: 101, distance: 9.9
click at [308, 101] on li "[PERSON_NAME]/0989257831/0050" at bounding box center [304, 102] width 93 height 13
type input "[PERSON_NAME]/0989257831/0050"
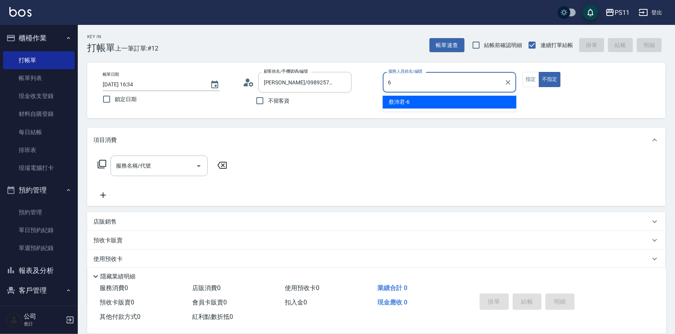
type input "[PERSON_NAME]6"
type button "false"
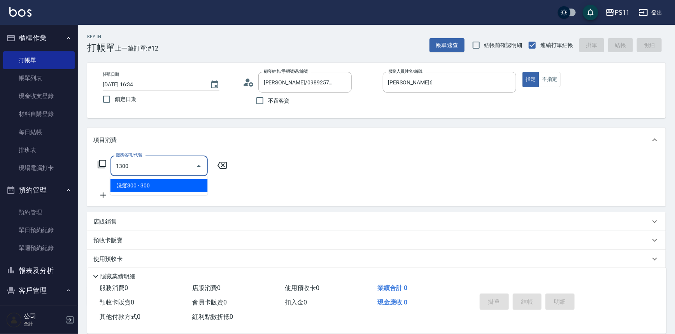
type input "洗髮300(1300)"
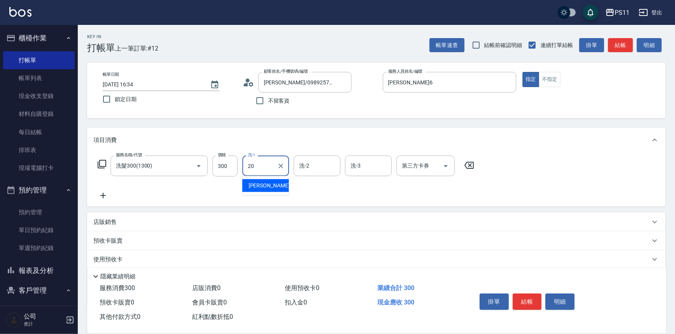
type input "[PERSON_NAME]-20"
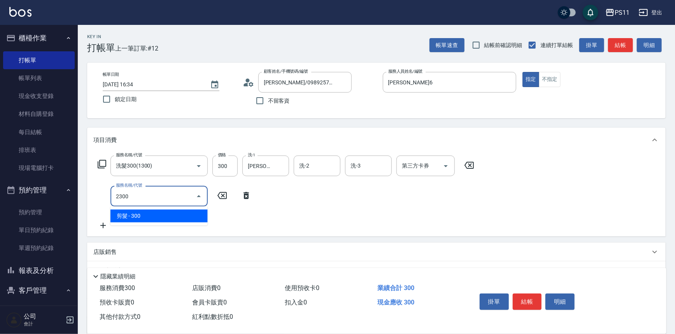
type input "剪髮(2300)"
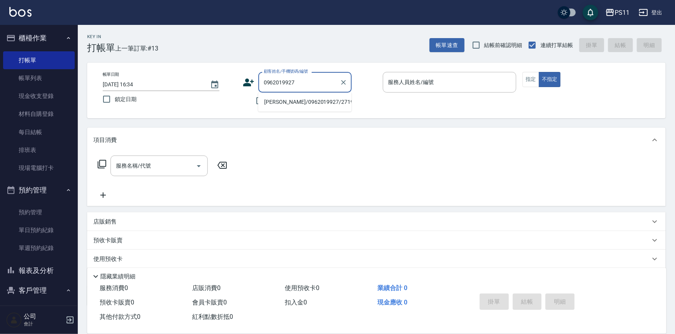
click at [295, 102] on li "[PERSON_NAME]/0962019927/2719" at bounding box center [304, 102] width 93 height 13
type input "[PERSON_NAME]/0962019927/2719"
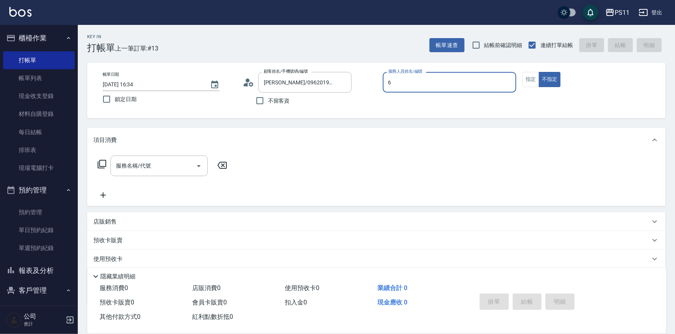
type input "[PERSON_NAME]6"
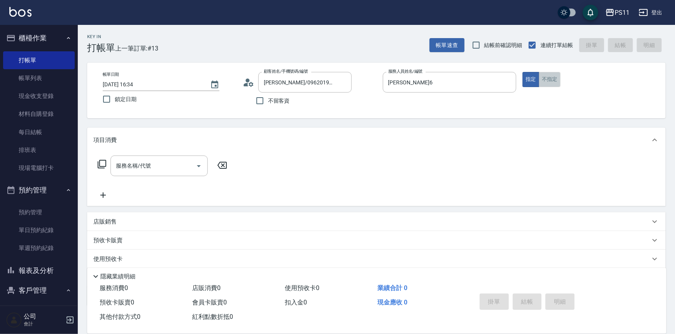
click at [551, 74] on button "不指定" at bounding box center [550, 79] width 22 height 15
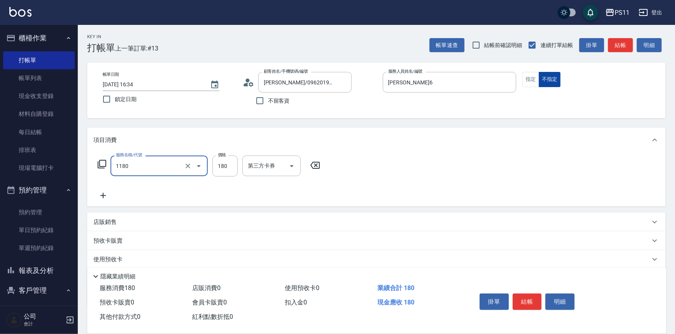
type input "洗髮(洗+剪不指定活動)(1180)"
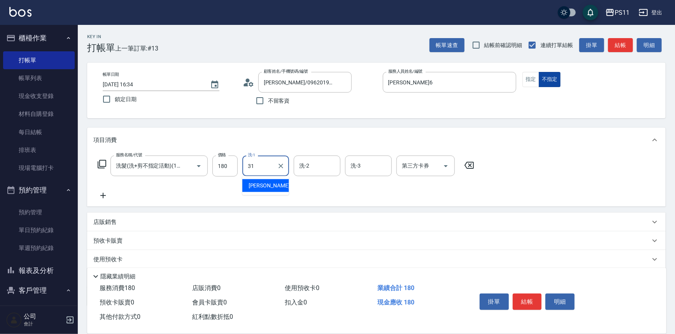
type input "[PERSON_NAME]-31"
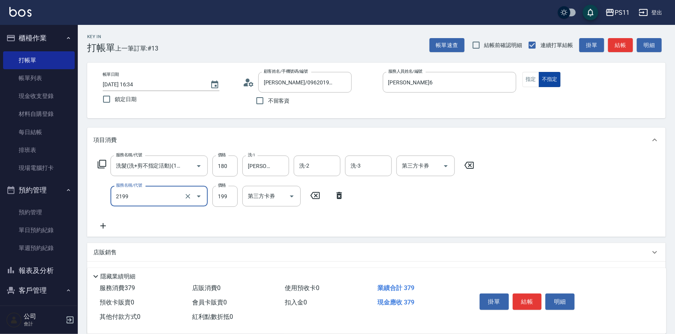
type input "不指定剪髮活動(2199)"
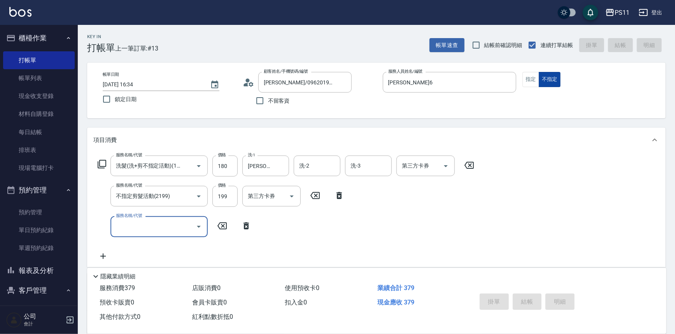
type input "[DATE] 16:35"
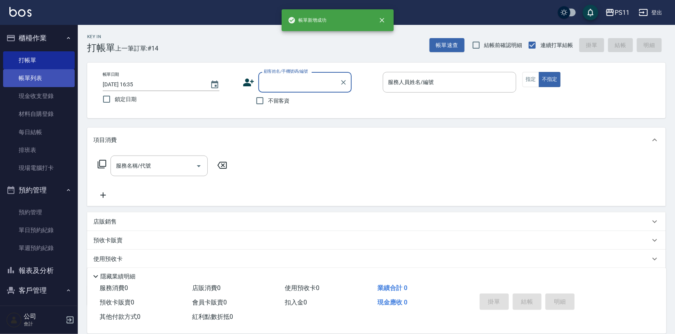
click at [16, 82] on link "帳單列表" at bounding box center [39, 78] width 72 height 18
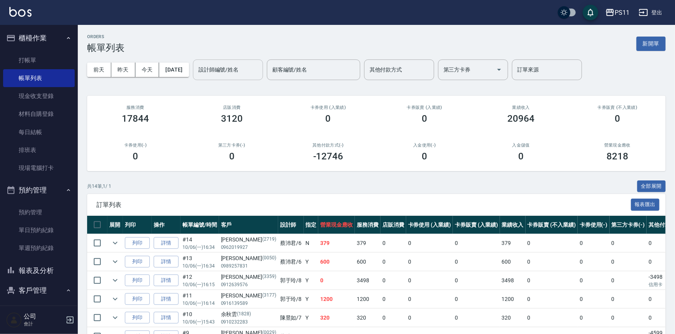
click at [227, 70] on input "設計師編號/姓名" at bounding box center [228, 70] width 63 height 14
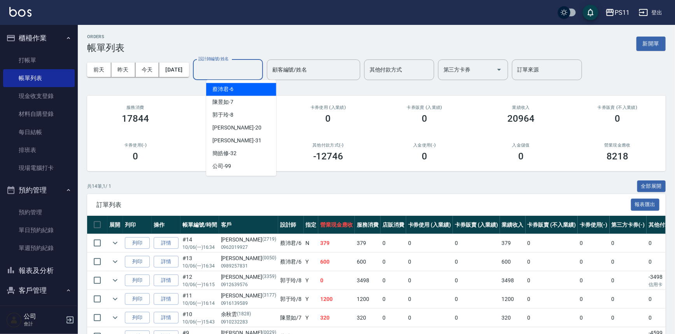
click at [236, 86] on div "[PERSON_NAME]6" at bounding box center [241, 89] width 70 height 13
type input "[PERSON_NAME]6"
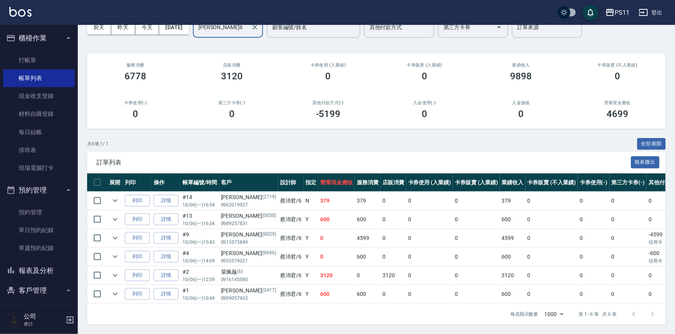
scroll to position [47, 0]
click at [56, 270] on button "報表及分析" at bounding box center [39, 271] width 72 height 20
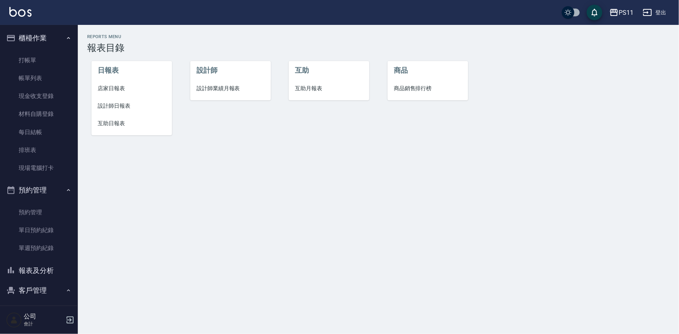
click at [111, 106] on span "設計師日報表" at bounding box center [132, 106] width 68 height 8
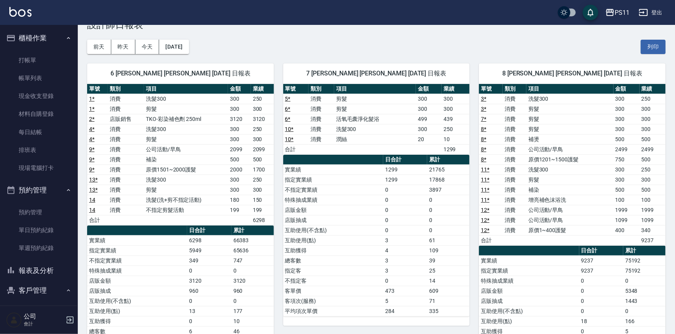
scroll to position [35, 0]
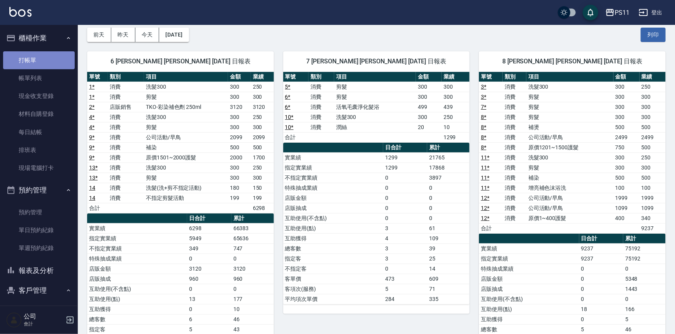
click at [40, 61] on link "打帳單" at bounding box center [39, 60] width 72 height 18
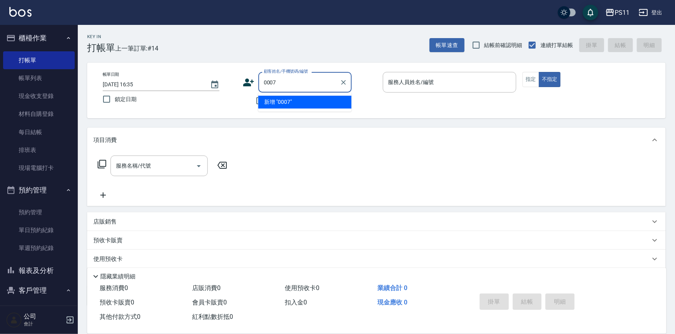
type input "0007"
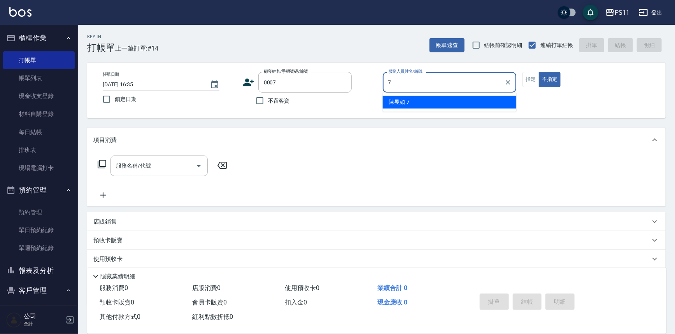
type input "[PERSON_NAME]-7"
type button "false"
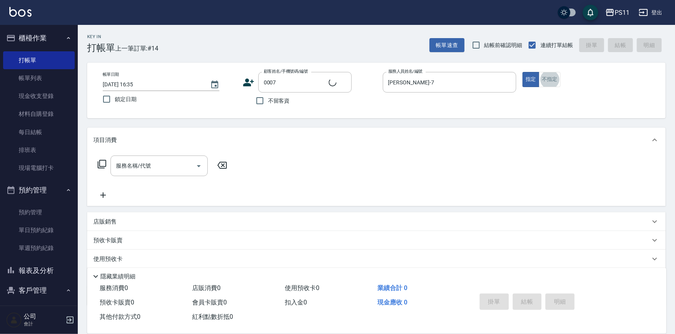
type input "Judy/098888/0007"
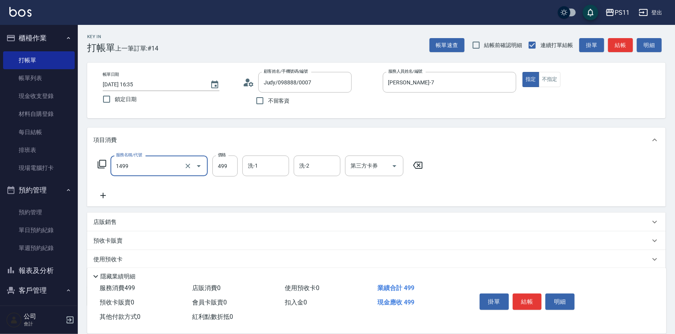
type input "活氧毛囊淨化髮浴(1499)"
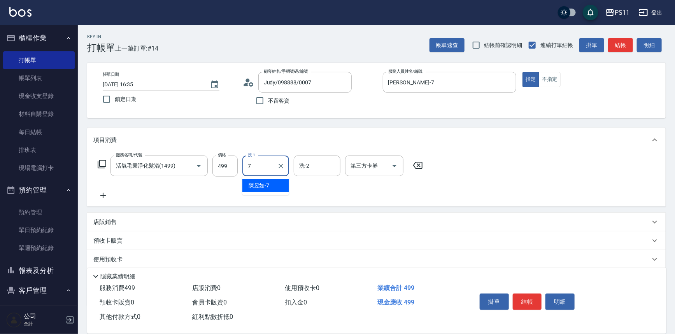
type input "[PERSON_NAME]-7"
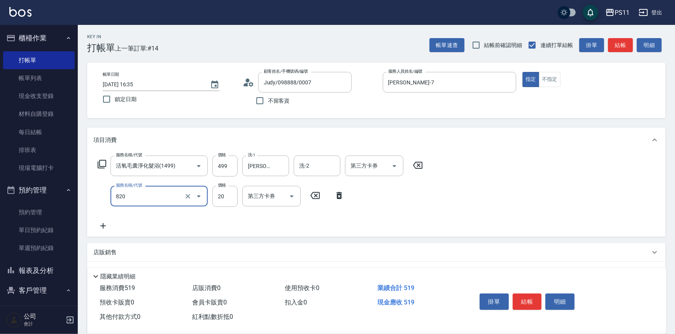
type input "潤絲(820)"
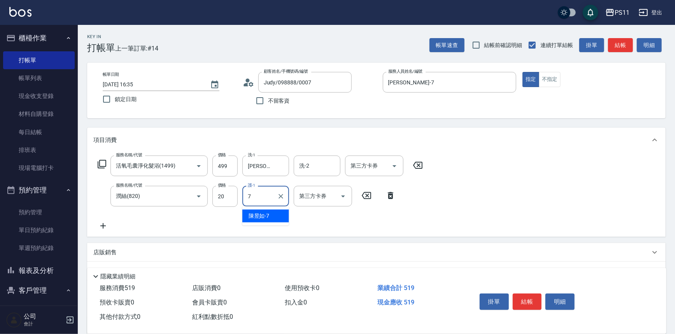
type input "[PERSON_NAME]-7"
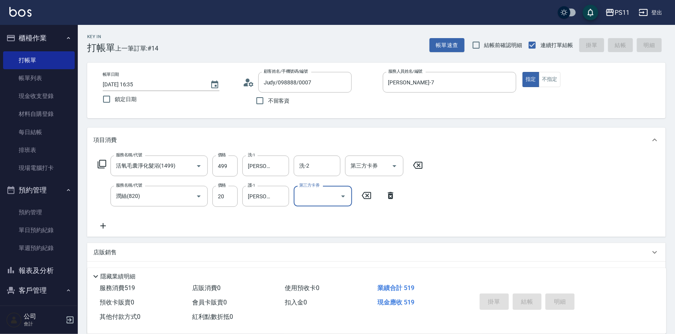
type input "[DATE] 16:41"
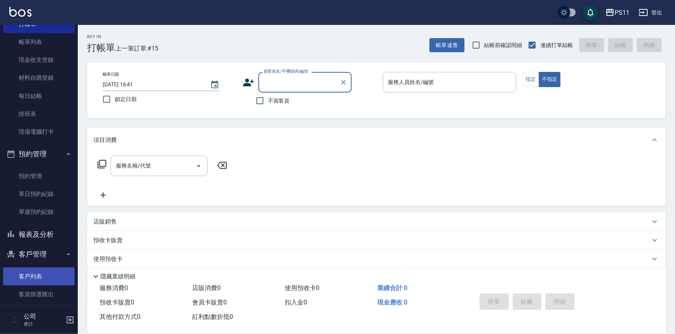
scroll to position [70, 0]
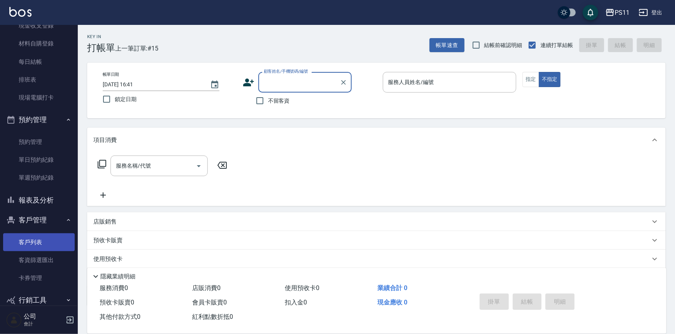
click at [43, 236] on link "客戶列表" at bounding box center [39, 243] width 72 height 18
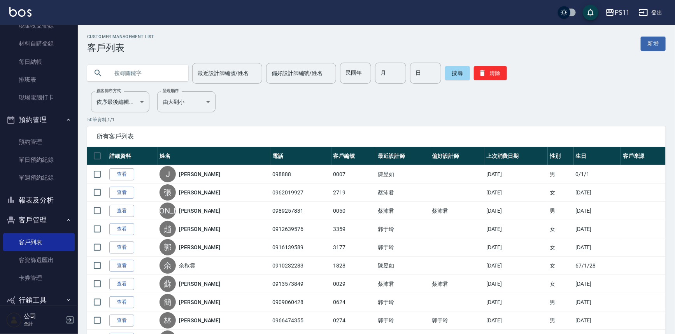
click at [163, 66] on input "text" at bounding box center [145, 73] width 73 height 21
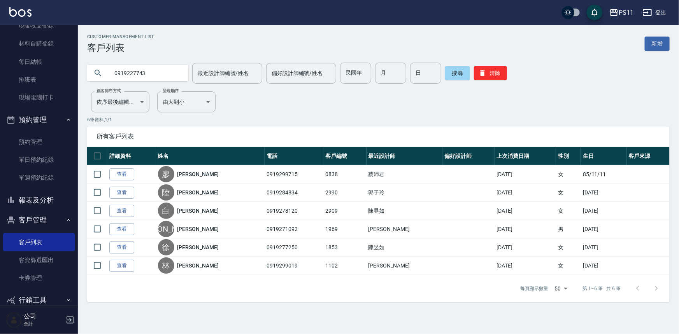
type input "0919227743"
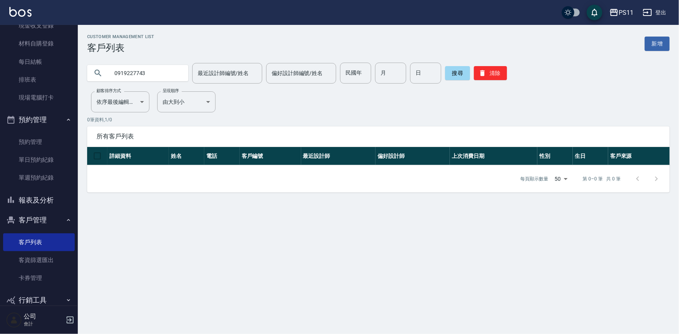
drag, startPoint x: 40, startPoint y: 202, endPoint x: 44, endPoint y: 197, distance: 5.3
click at [40, 201] on button "報表及分析" at bounding box center [39, 200] width 72 height 20
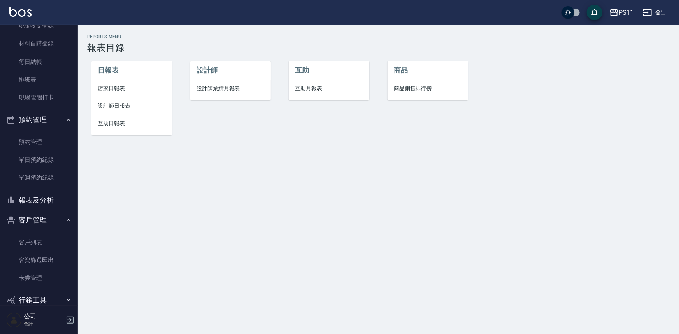
click at [122, 124] on span "互助日報表" at bounding box center [132, 123] width 68 height 8
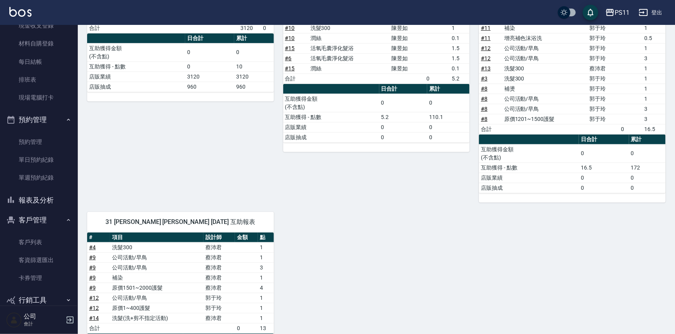
scroll to position [66, 0]
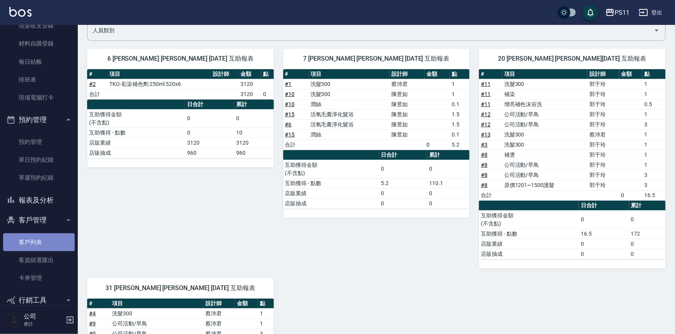
click at [47, 245] on link "客戶列表" at bounding box center [39, 243] width 72 height 18
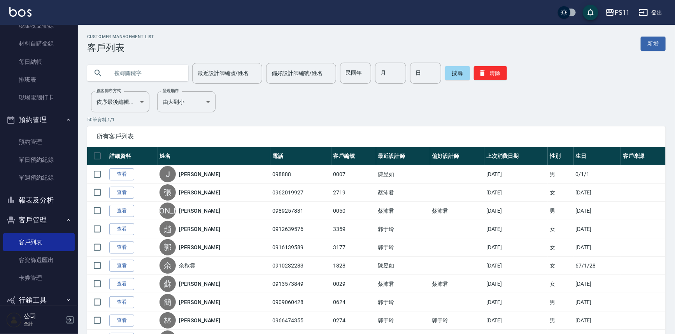
click at [43, 197] on button "報表及分析" at bounding box center [39, 200] width 72 height 20
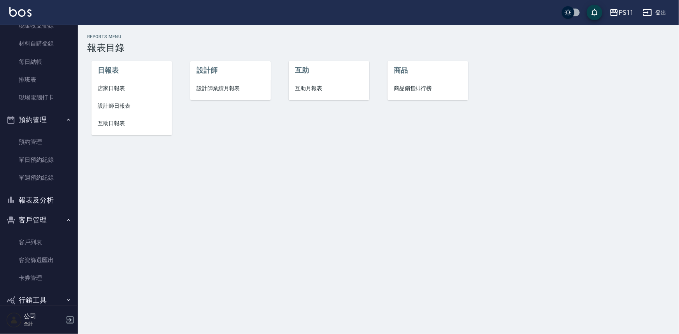
click at [194, 89] on li "設計師業績月報表" at bounding box center [230, 89] width 81 height 18
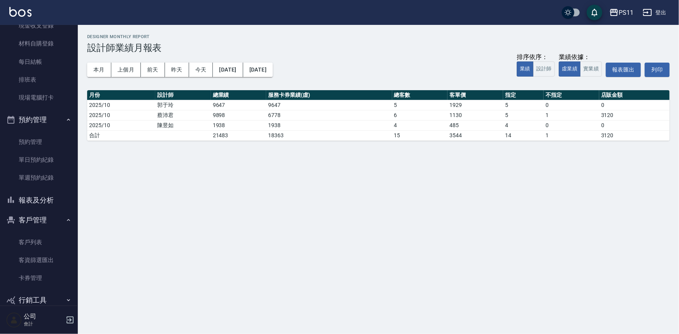
click at [51, 204] on button "報表及分析" at bounding box center [39, 200] width 72 height 20
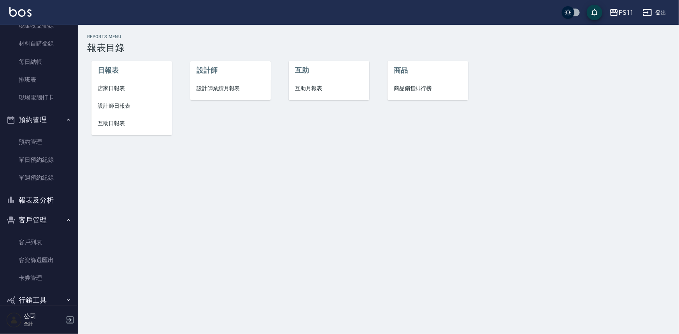
click at [124, 100] on li "設計師日報表" at bounding box center [131, 106] width 81 height 18
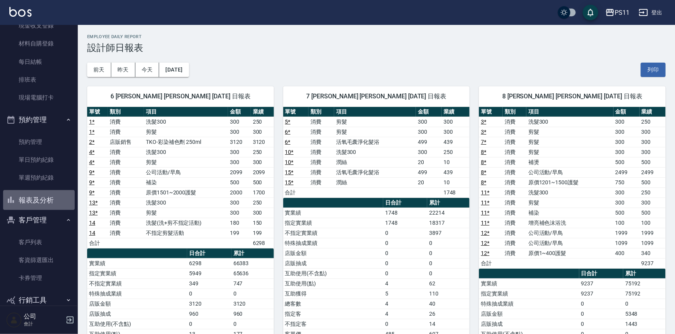
click at [54, 201] on button "報表及分析" at bounding box center [39, 200] width 72 height 20
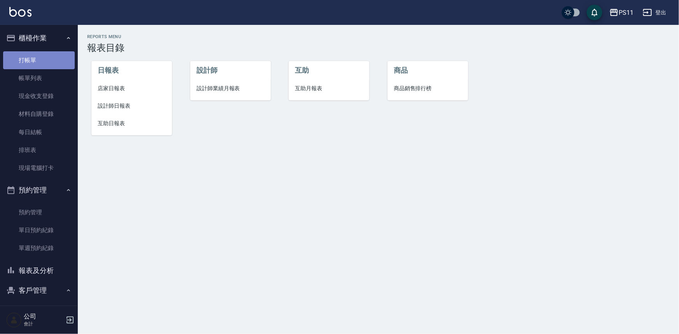
drag, startPoint x: 41, startPoint y: 66, endPoint x: 95, endPoint y: 65, distance: 53.7
click at [41, 66] on link "打帳單" at bounding box center [39, 60] width 72 height 18
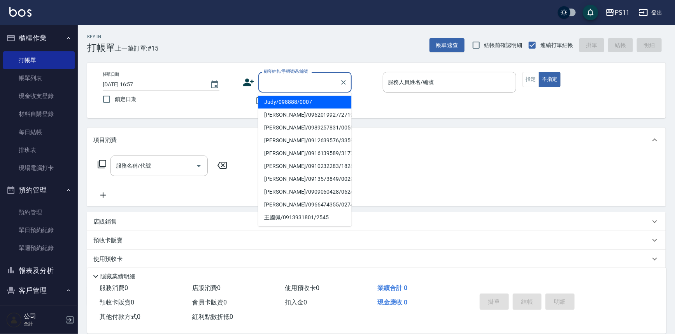
click at [276, 83] on input "顧客姓名/手機號碼/編號" at bounding box center [299, 83] width 75 height 14
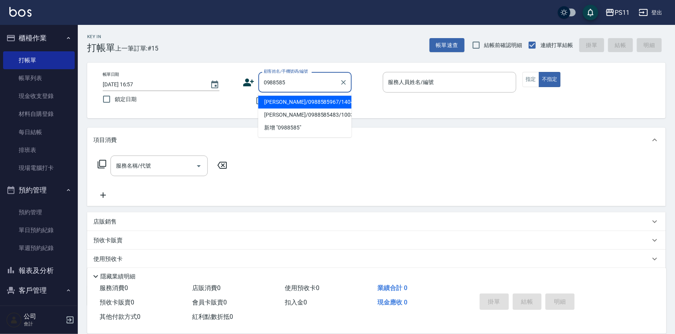
click at [309, 101] on li "[PERSON_NAME]/0988585967/1404" at bounding box center [304, 102] width 93 height 13
type input "[PERSON_NAME]/0988585967/1404"
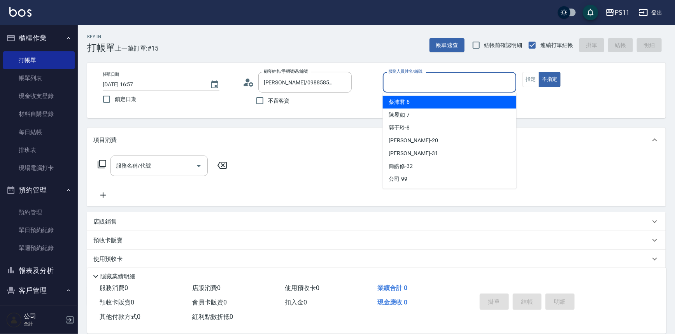
click at [444, 77] on input "服務人員姓名/編號" at bounding box center [449, 83] width 127 height 14
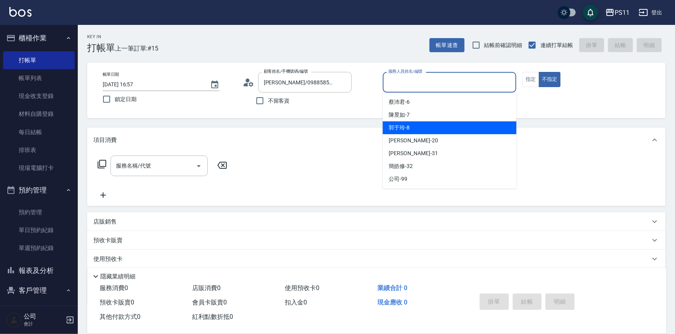
click at [409, 128] on span "[PERSON_NAME]-8" at bounding box center [399, 128] width 21 height 8
type input "[PERSON_NAME]-8"
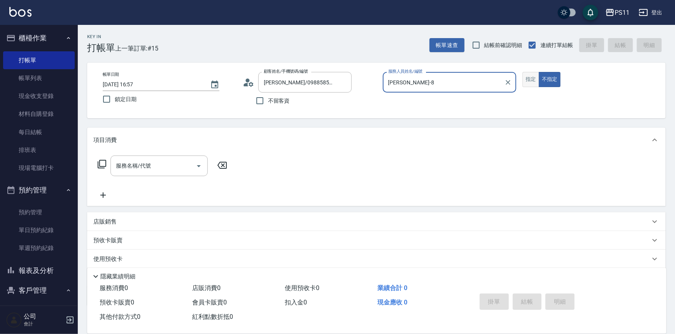
click at [534, 78] on button "指定" at bounding box center [531, 79] width 17 height 15
click at [102, 162] on icon at bounding box center [101, 164] width 9 height 9
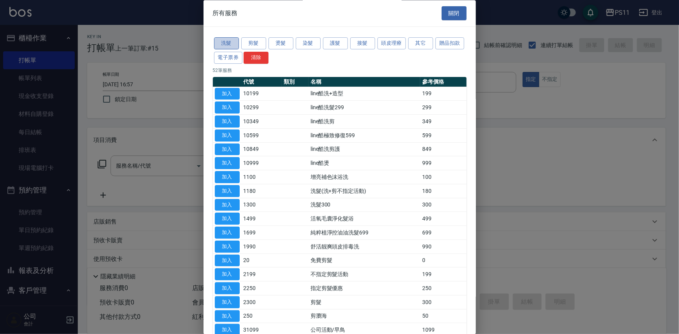
click at [226, 43] on button "洗髮" at bounding box center [226, 44] width 25 height 12
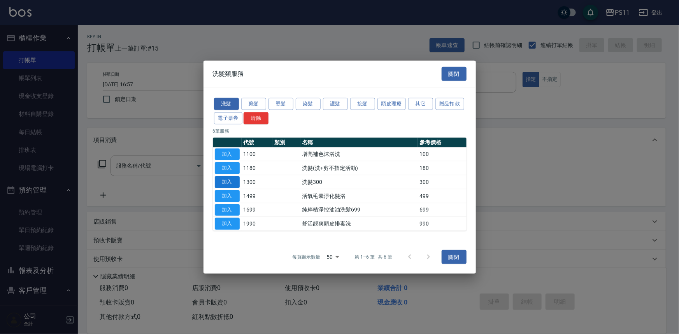
click at [235, 186] on button "加入" at bounding box center [227, 182] width 25 height 12
type input "洗髮300(1300)"
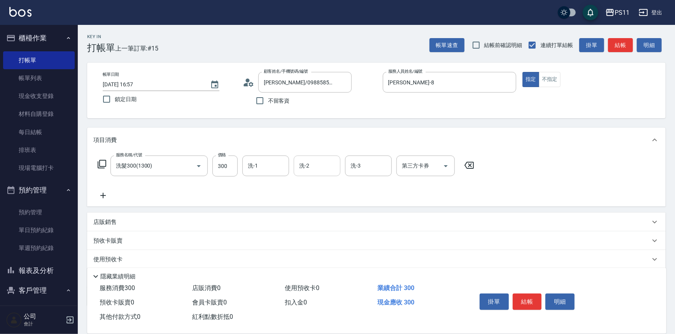
drag, startPoint x: 281, startPoint y: 173, endPoint x: 299, endPoint y: 165, distance: 19.0
click at [284, 173] on div "洗-1" at bounding box center [265, 166] width 47 height 21
type input "[PERSON_NAME]-20"
click at [101, 193] on icon at bounding box center [102, 195] width 19 height 9
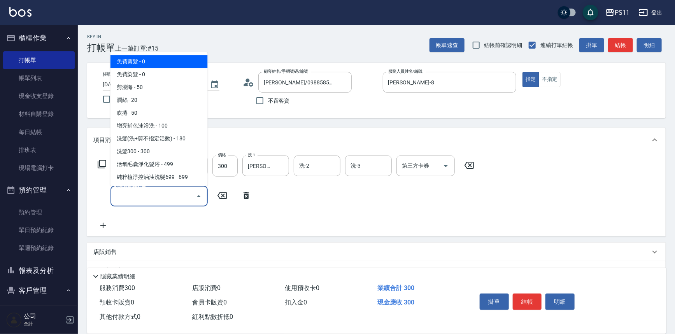
click at [144, 194] on input "服務名稱/代號" at bounding box center [153, 197] width 79 height 14
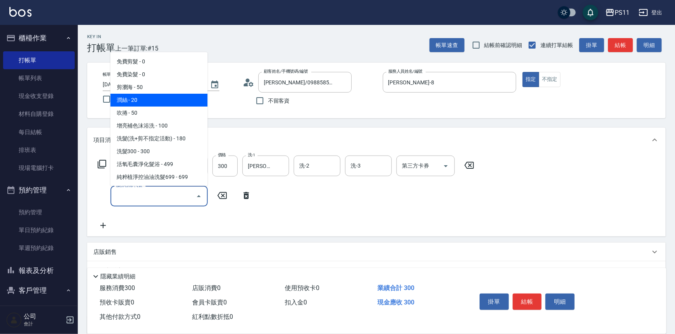
scroll to position [106, 0]
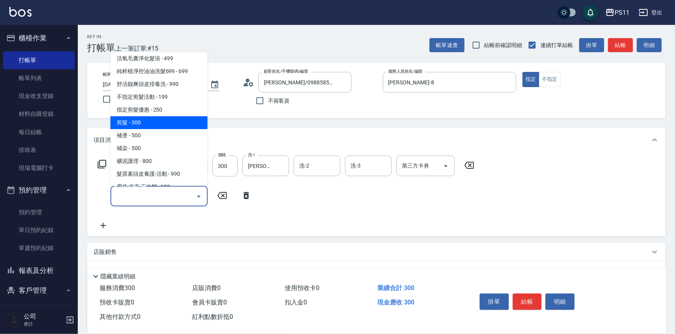
click at [164, 120] on span "剪髮 - 300" at bounding box center [159, 122] width 97 height 13
type input "剪髮(2300)"
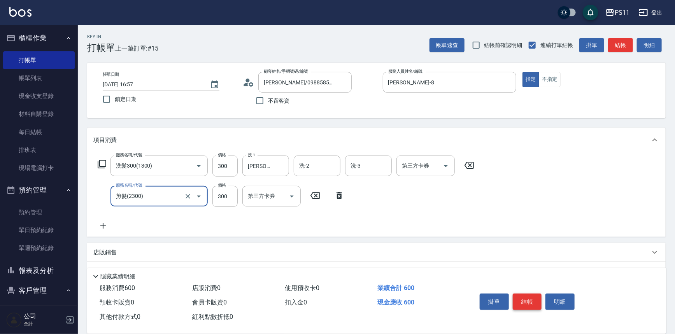
click at [525, 300] on button "結帳" at bounding box center [527, 302] width 29 height 16
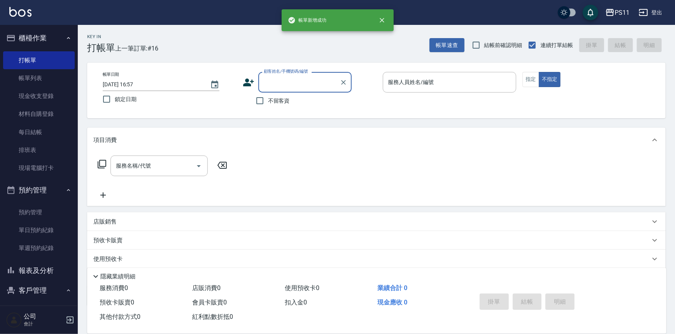
click at [303, 79] on input "顧客姓名/手機號碼/編號" at bounding box center [299, 83] width 75 height 14
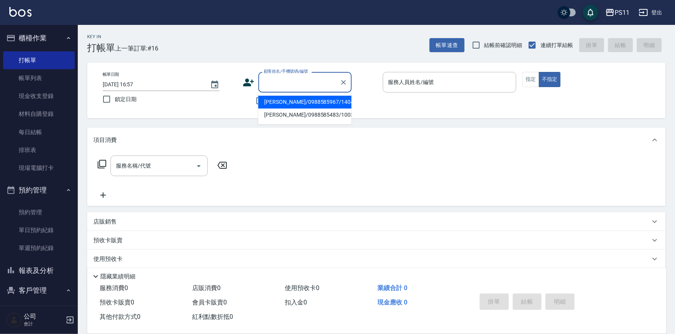
click at [313, 100] on li "[PERSON_NAME]/0988585967/1404" at bounding box center [304, 102] width 93 height 13
type input "[PERSON_NAME]/0988585967/1404"
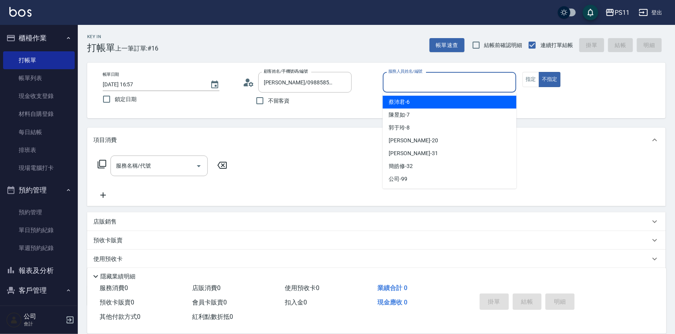
click at [406, 77] on input "服務人員姓名/編號" at bounding box center [449, 83] width 127 height 14
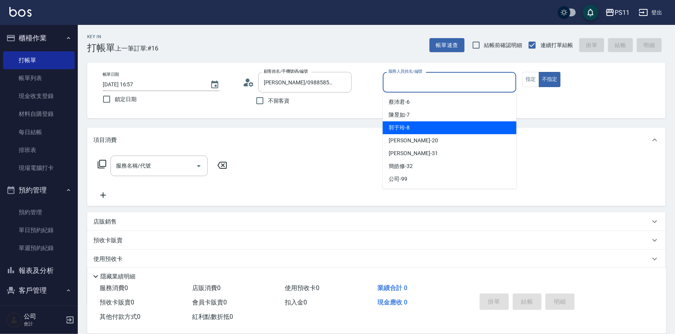
drag, startPoint x: 436, startPoint y: 129, endPoint x: 498, endPoint y: 98, distance: 69.6
click at [436, 129] on div "[PERSON_NAME]-8" at bounding box center [450, 127] width 134 height 13
type input "[PERSON_NAME]-8"
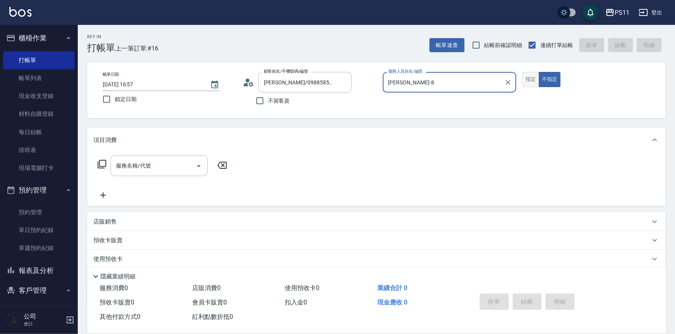
click at [525, 81] on button "指定" at bounding box center [531, 79] width 17 height 15
click at [97, 163] on icon at bounding box center [101, 164] width 9 height 9
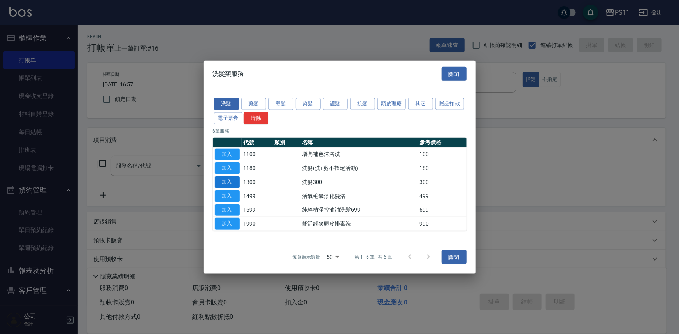
click at [235, 177] on button "加入" at bounding box center [227, 182] width 25 height 12
type input "洗髮300(1300)"
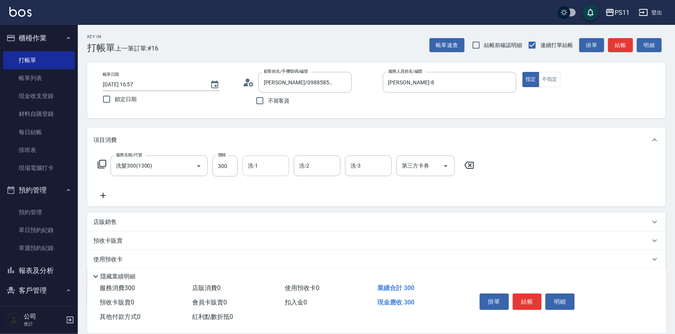
drag, startPoint x: 250, startPoint y: 169, endPoint x: 256, endPoint y: 167, distance: 6.4
click at [253, 169] on input "洗-1" at bounding box center [266, 166] width 40 height 14
type input "[PERSON_NAME]-20"
click at [109, 200] on icon at bounding box center [102, 195] width 19 height 9
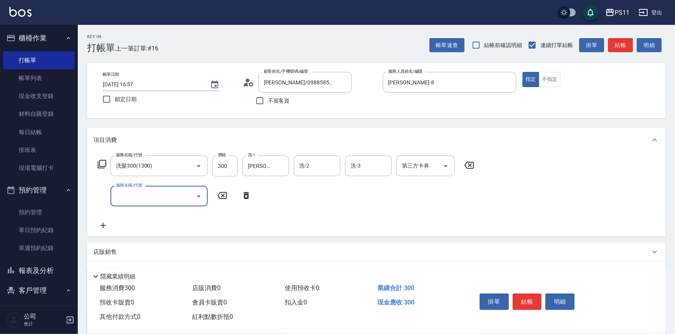
click at [163, 202] on input "服務名稱/代號" at bounding box center [153, 197] width 79 height 14
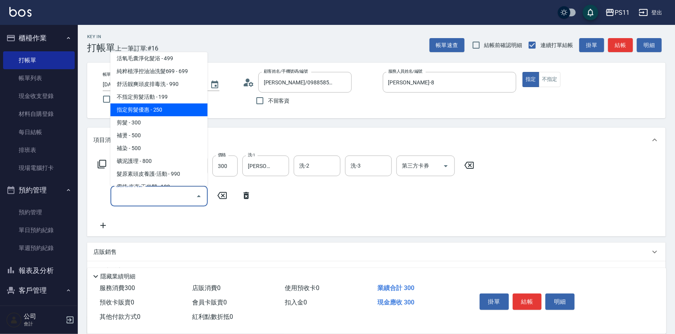
click at [165, 107] on span "指定剪髮優惠 - 250" at bounding box center [159, 110] width 97 height 13
type input "指定剪髮優惠(2250)"
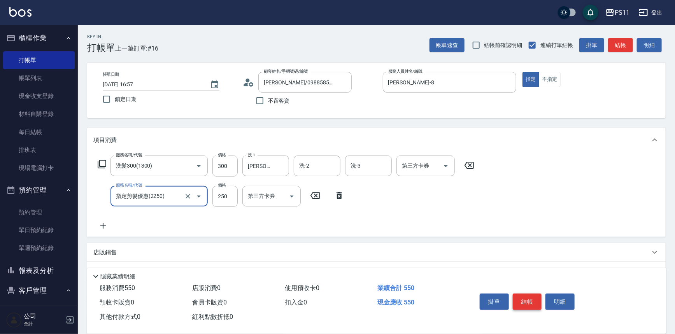
click at [527, 295] on button "結帳" at bounding box center [527, 302] width 29 height 16
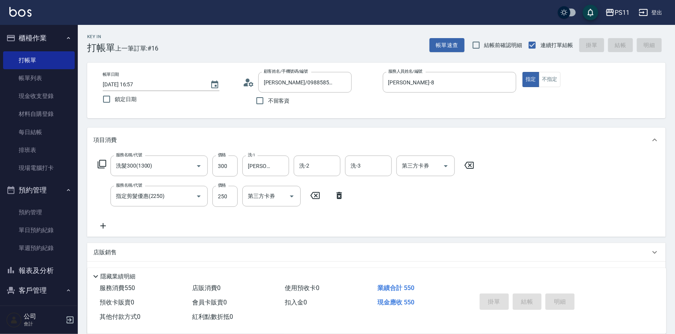
type input "[DATE] 16:58"
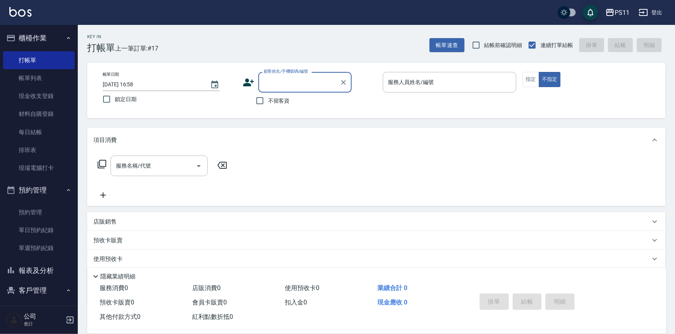
click at [32, 294] on button "客戶管理" at bounding box center [39, 291] width 72 height 20
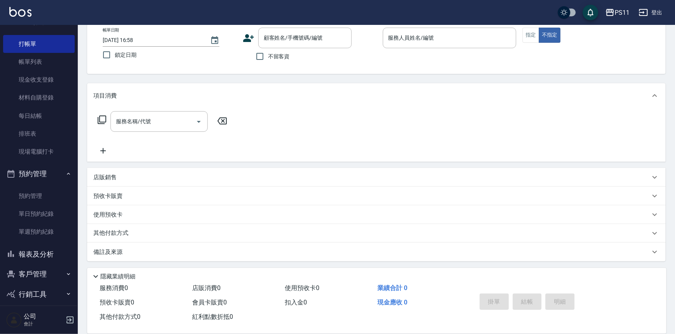
scroll to position [24, 0]
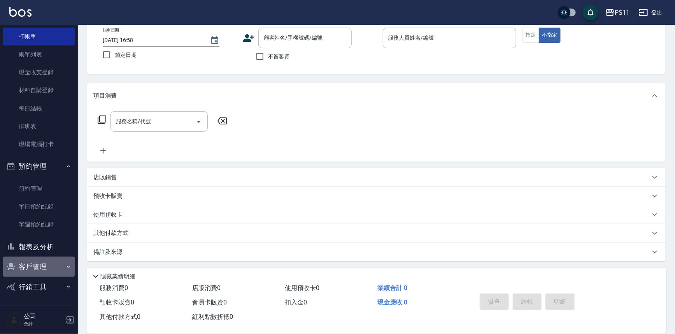
click at [39, 270] on button "客戶管理" at bounding box center [39, 267] width 72 height 20
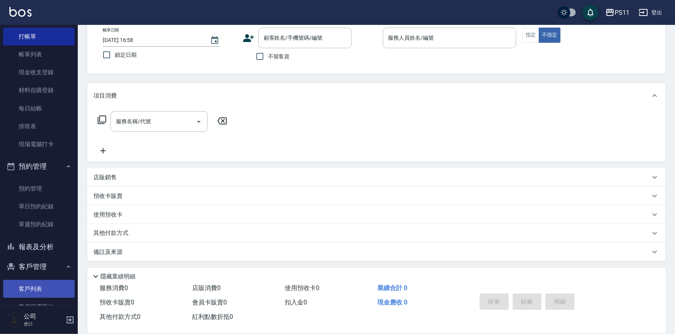
click at [44, 293] on link "客戶列表" at bounding box center [39, 289] width 72 height 18
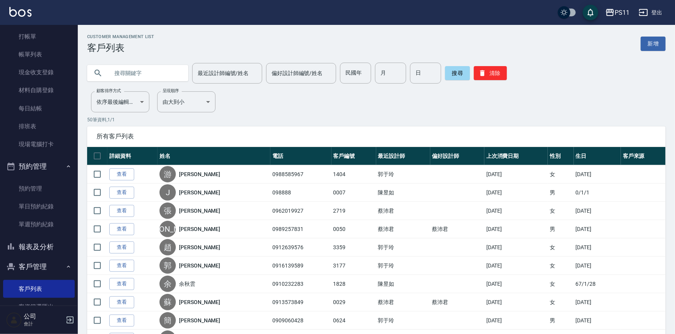
drag, startPoint x: 196, startPoint y: 83, endPoint x: 182, endPoint y: 75, distance: 16.2
click at [190, 78] on div "最近設計師編號/姓名 最近設計師編號/姓名 偏好設計師編號/姓名 偏好設計師編號/姓名 民國年 民國年 月 月 日 日 搜尋 清除" at bounding box center [376, 73] width 579 height 21
click at [181, 78] on div at bounding box center [137, 73] width 101 height 16
click at [175, 75] on input "text" at bounding box center [145, 73] width 73 height 21
type input "0976857180"
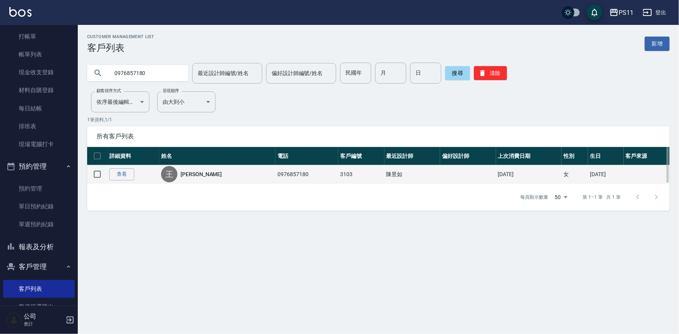
click at [109, 169] on td "查看" at bounding box center [133, 174] width 52 height 18
click at [113, 171] on link "查看" at bounding box center [121, 175] width 25 height 12
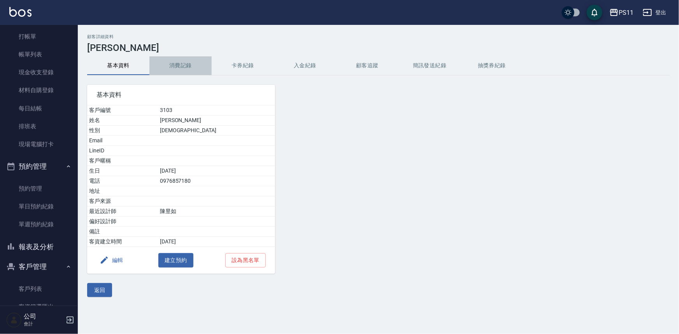
drag, startPoint x: 190, startPoint y: 58, endPoint x: 181, endPoint y: 54, distance: 9.8
click at [186, 54] on div "顧客詳細資料 [PERSON_NAME] 基本資料 消費記錄 卡券紀錄 入金紀錄 顧客追蹤 簡訊發送紀錄 抽獎券紀錄 基本資料 客戶編號 3103 姓名 [P…" at bounding box center [378, 165] width 601 height 263
click at [191, 58] on button "消費記錄" at bounding box center [180, 65] width 62 height 19
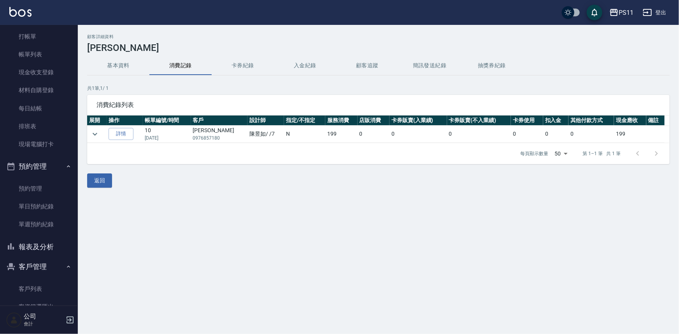
drag, startPoint x: 116, startPoint y: 78, endPoint x: 114, endPoint y: 71, distance: 7.1
click at [114, 76] on div "顧客詳細資料 [PERSON_NAME] 基本資料 消費記錄 卡券紀錄 入金紀錄 顧客追蹤 簡訊發送紀錄 抽獎券紀錄 共 1 筆, 1 / 1 消費紀錄列表 …" at bounding box center [378, 111] width 601 height 154
click at [116, 70] on button "基本資料" at bounding box center [118, 65] width 62 height 19
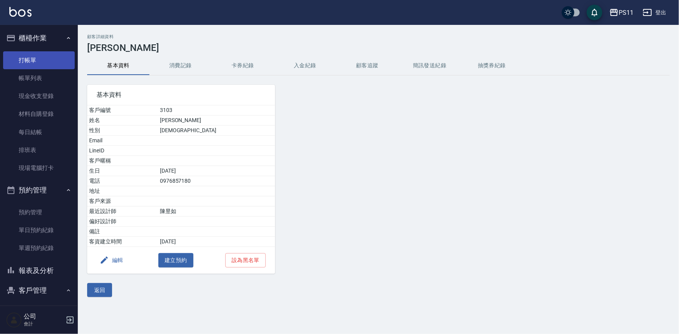
click at [58, 61] on link "打帳單" at bounding box center [39, 60] width 72 height 18
